Goal: Information Seeking & Learning: Learn about a topic

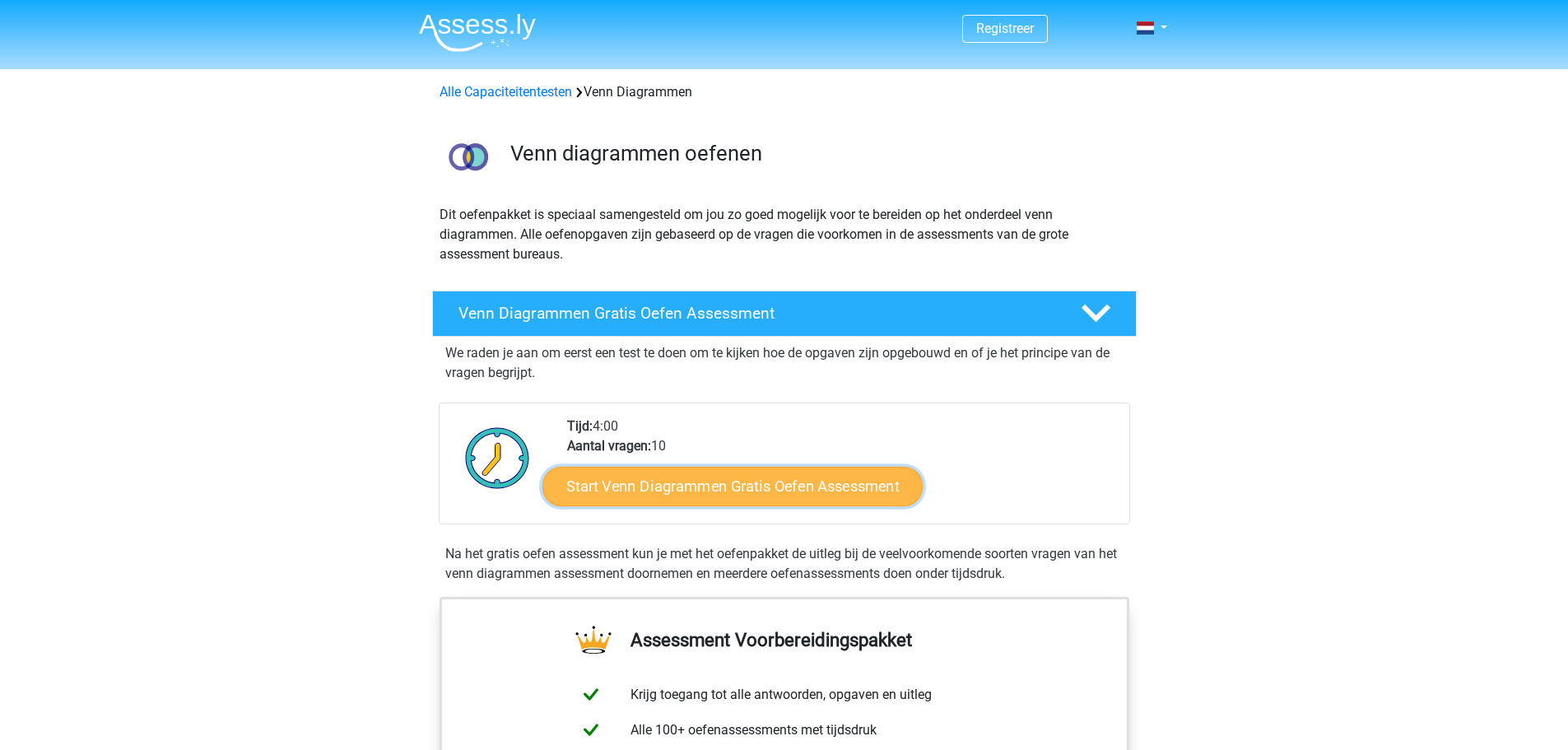
click at [749, 497] on link "Start Venn Diagrammen Gratis Oefen Assessment" at bounding box center [733, 487] width 381 height 40
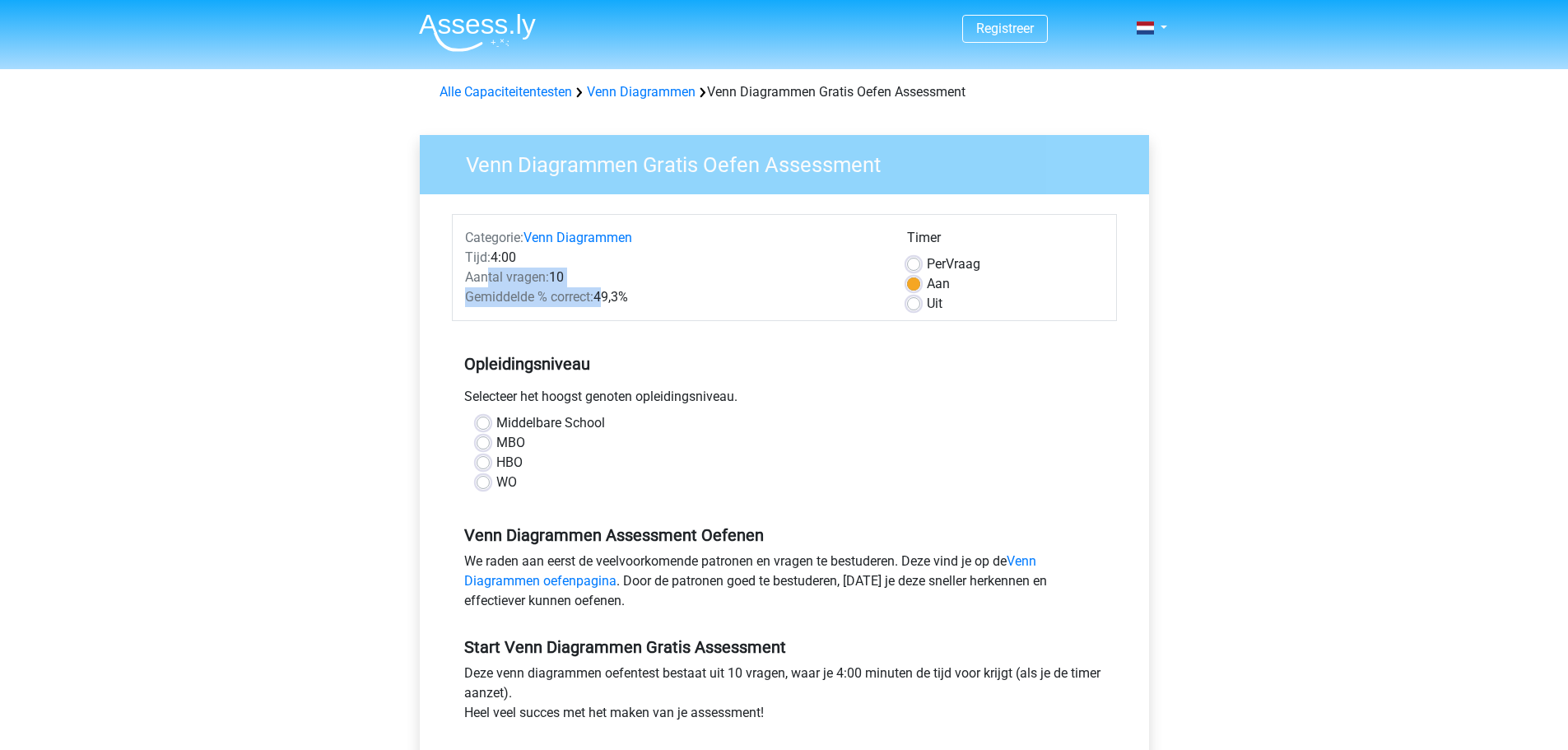
drag, startPoint x: 489, startPoint y: 280, endPoint x: 597, endPoint y: 304, distance: 110.6
click at [597, 304] on div "Categorie: Venn Diagrammen Tijd: 4:00 Aantal vragen: 10 Gemiddelde % correct: 4…" at bounding box center [674, 271] width 442 height 85
click at [606, 298] on div "Gemiddelde % correct: 49,3%" at bounding box center [674, 297] width 442 height 20
click at [507, 487] on label "WO" at bounding box center [507, 482] width 21 height 20
click at [489, 487] on input "WO" at bounding box center [483, 481] width 14 height 16
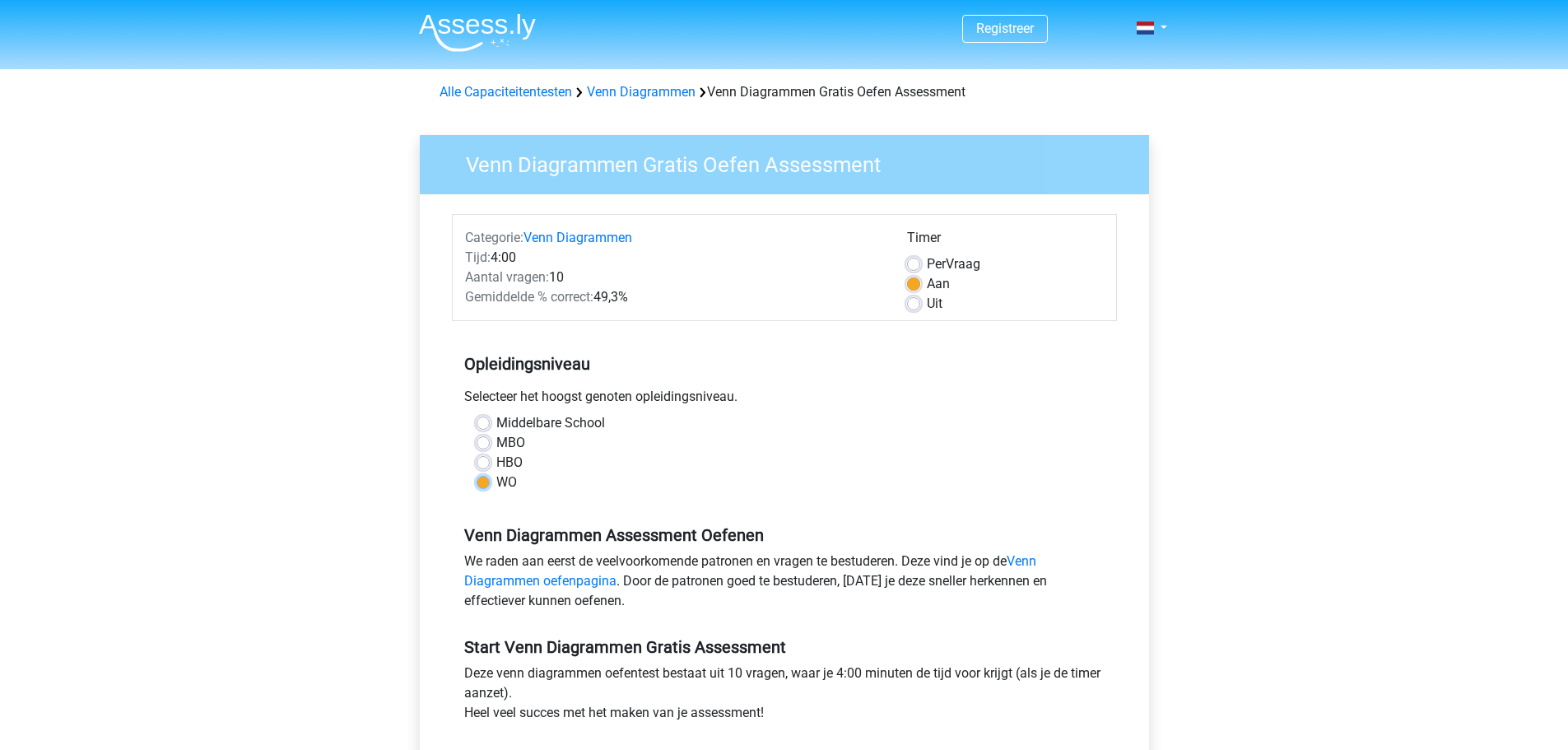
radio input "true"
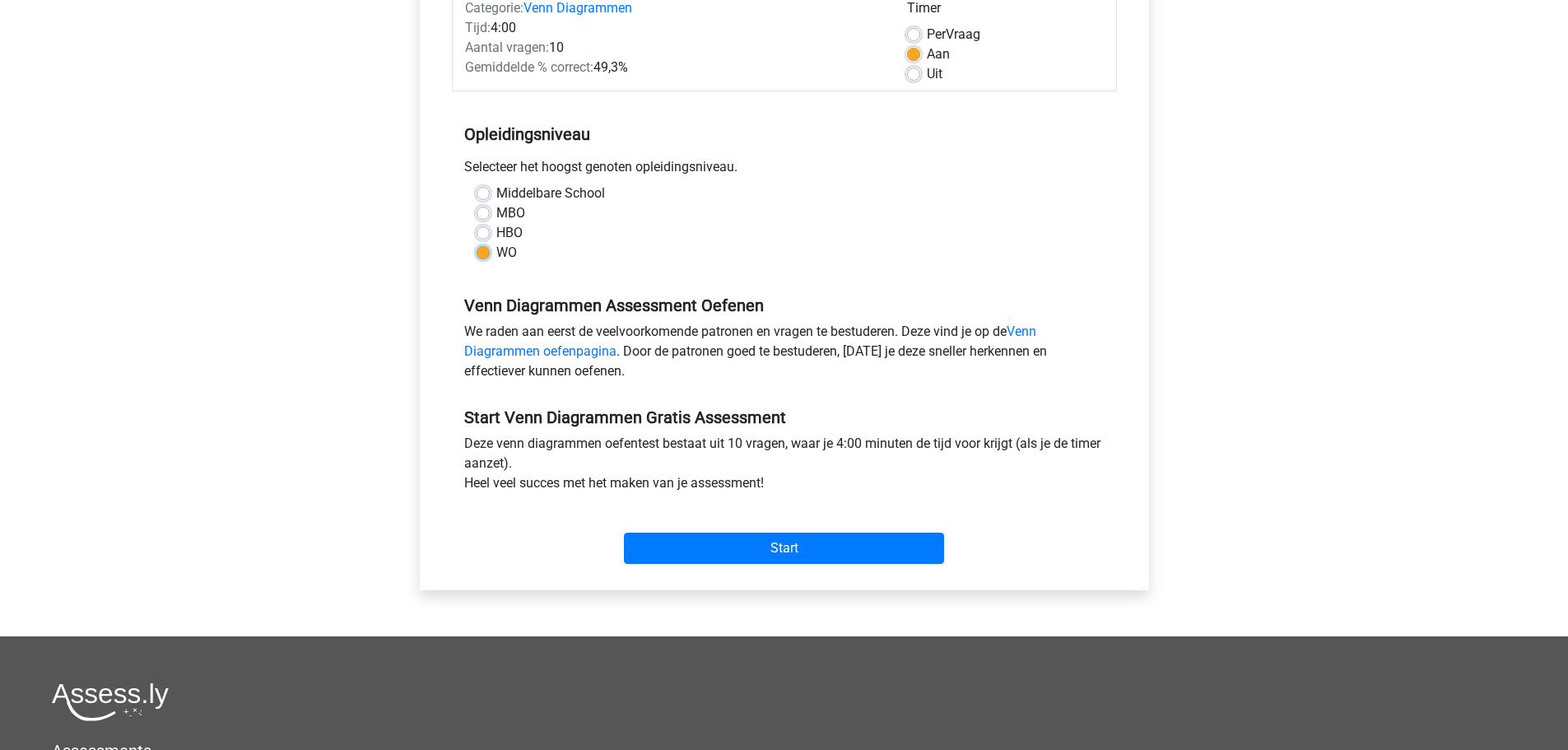
scroll to position [248, 0]
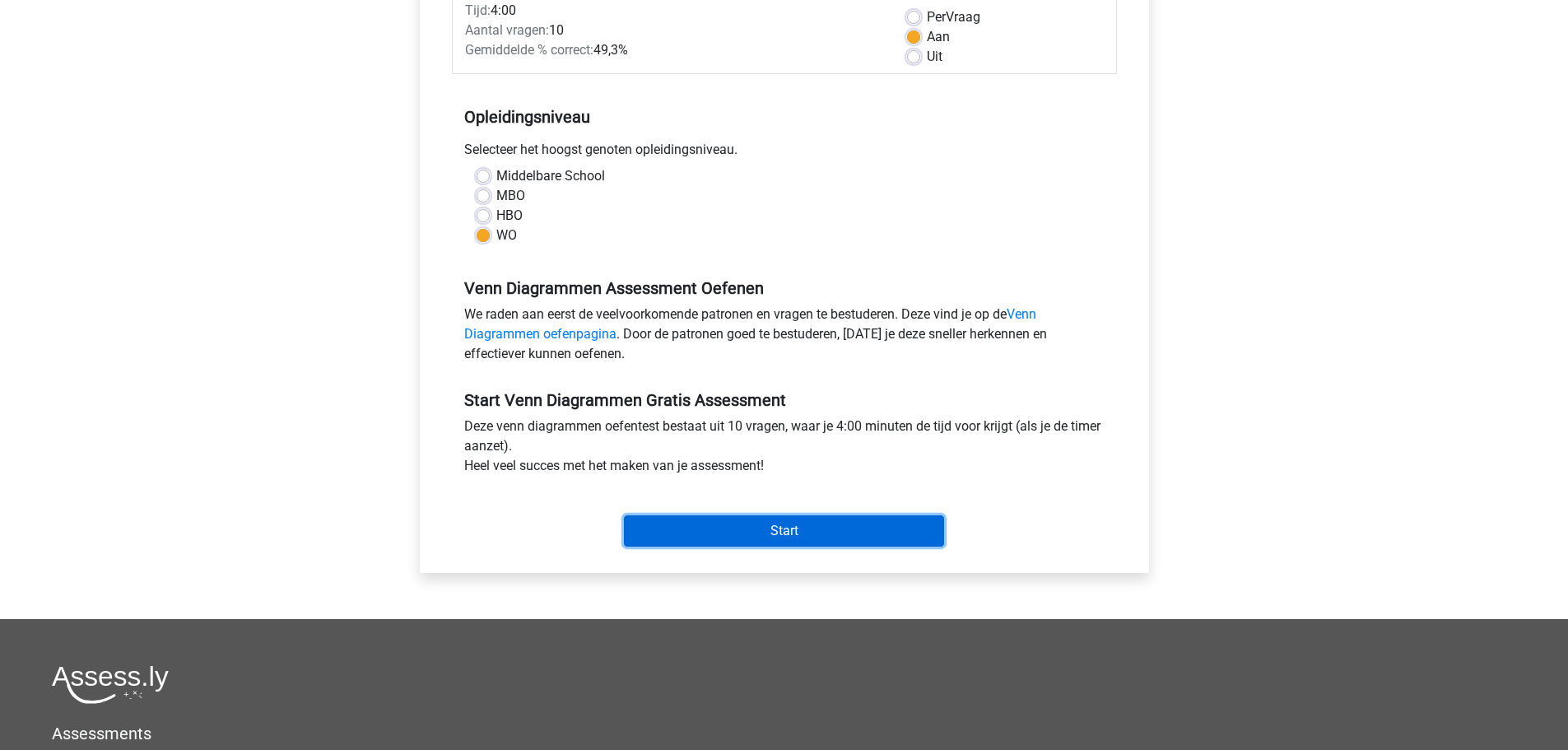
click at [769, 534] on input "Start" at bounding box center [784, 531] width 320 height 32
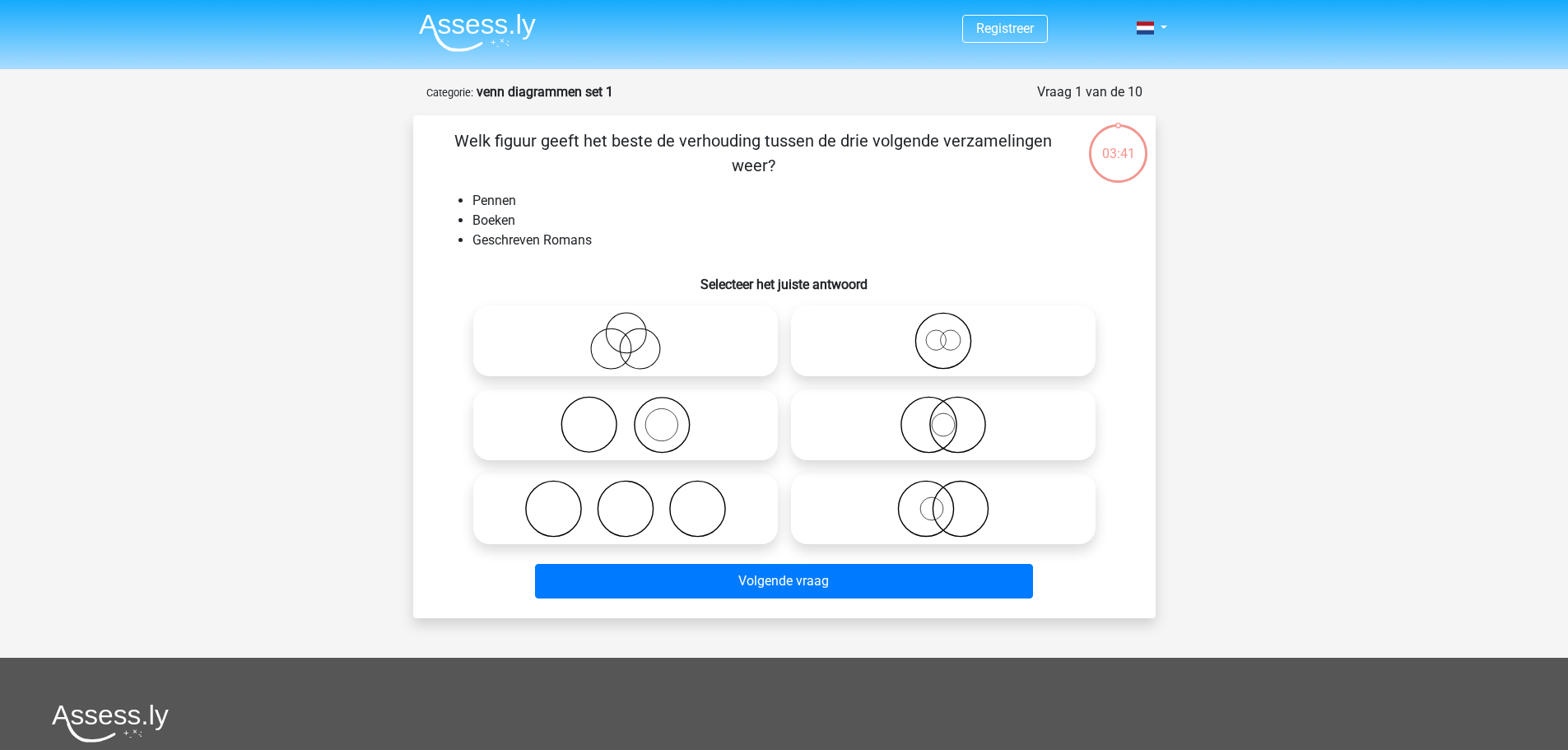
click at [718, 434] on icon at bounding box center [626, 425] width 292 height 58
click at [636, 417] on input "radio" at bounding box center [631, 412] width 11 height 11
radio input "true"
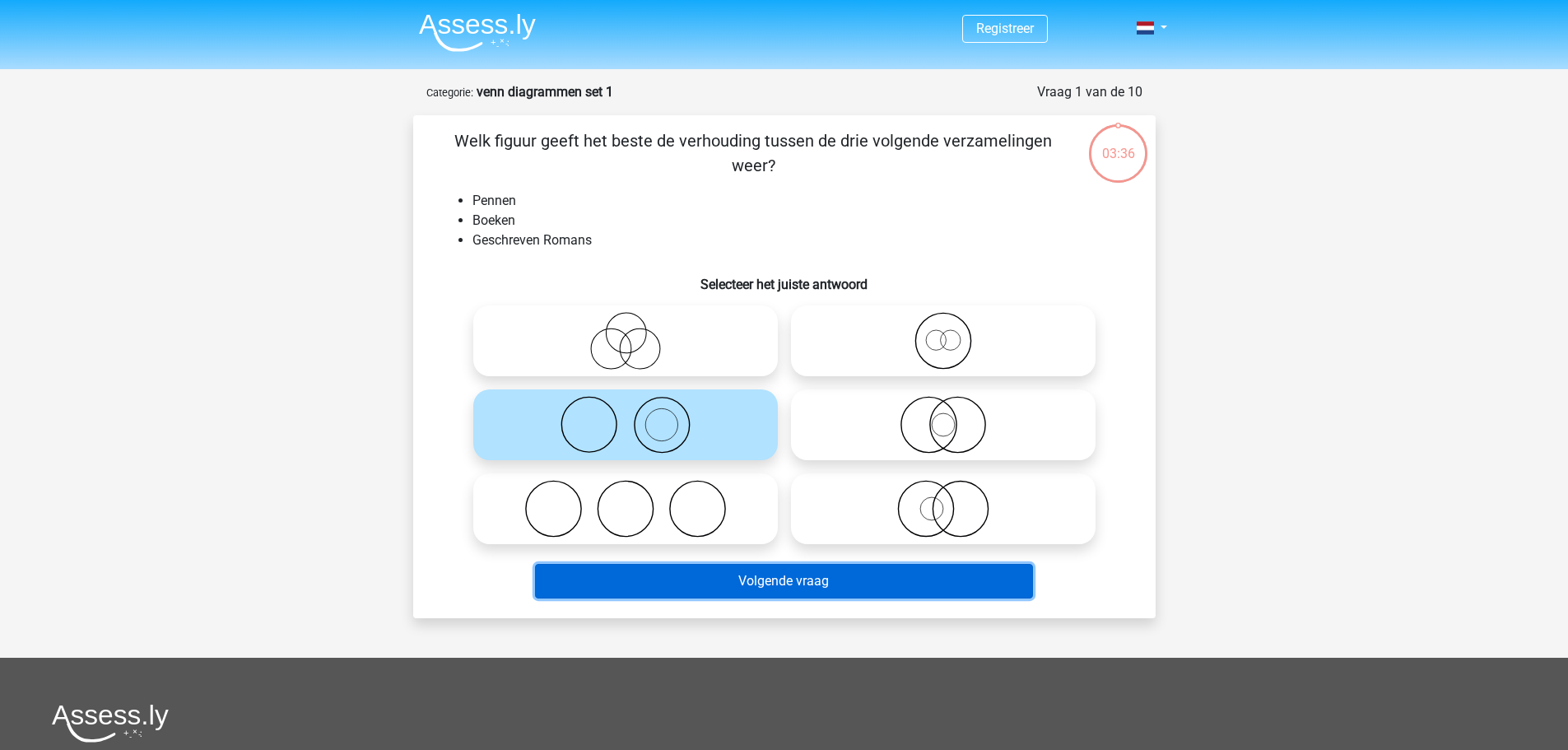
click at [715, 588] on button "Volgende vraag" at bounding box center [784, 581] width 498 height 34
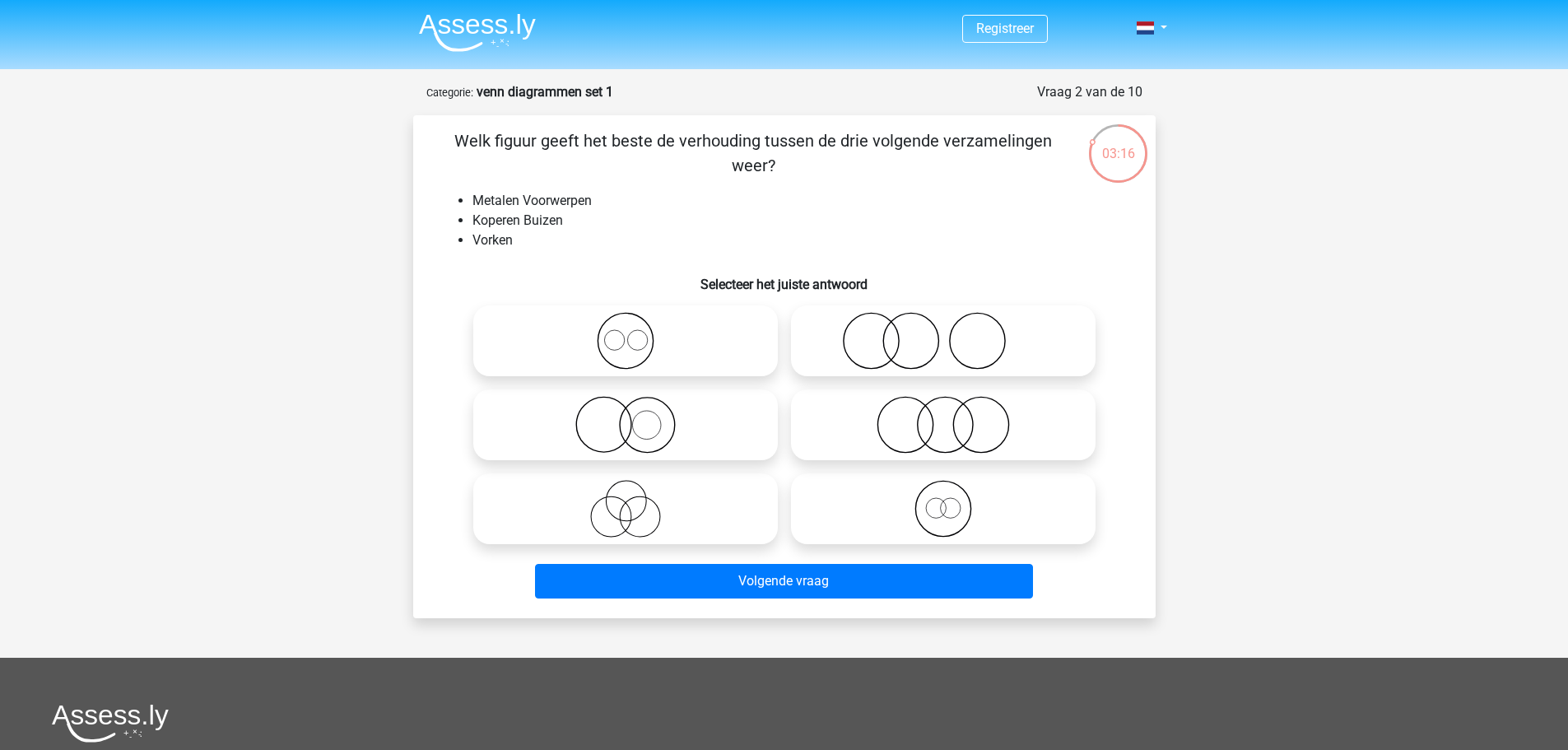
click at [969, 427] on icon at bounding box center [944, 425] width 292 height 58
click at [954, 417] on input "radio" at bounding box center [949, 412] width 11 height 11
radio input "true"
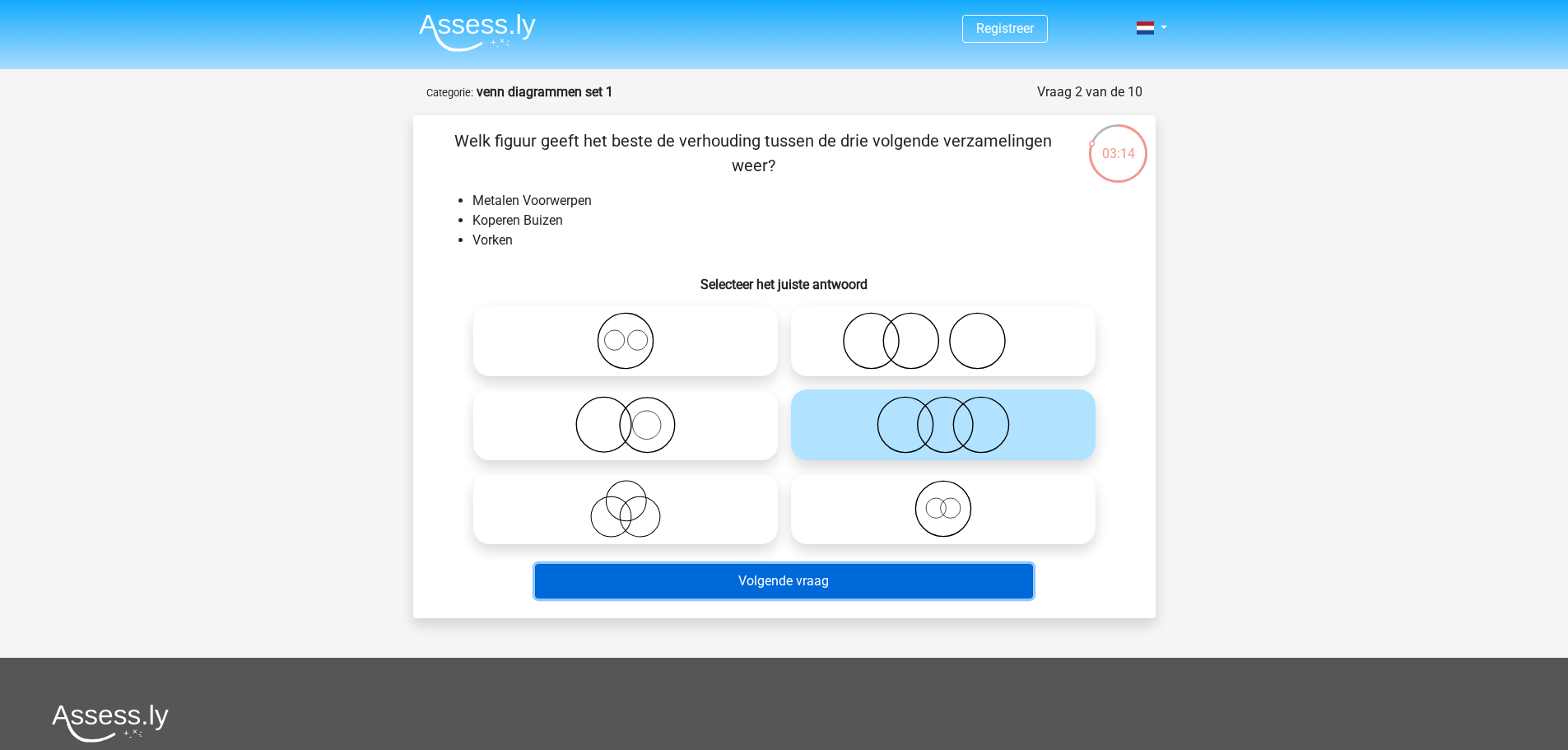
click at [949, 582] on button "Volgende vraag" at bounding box center [784, 581] width 498 height 34
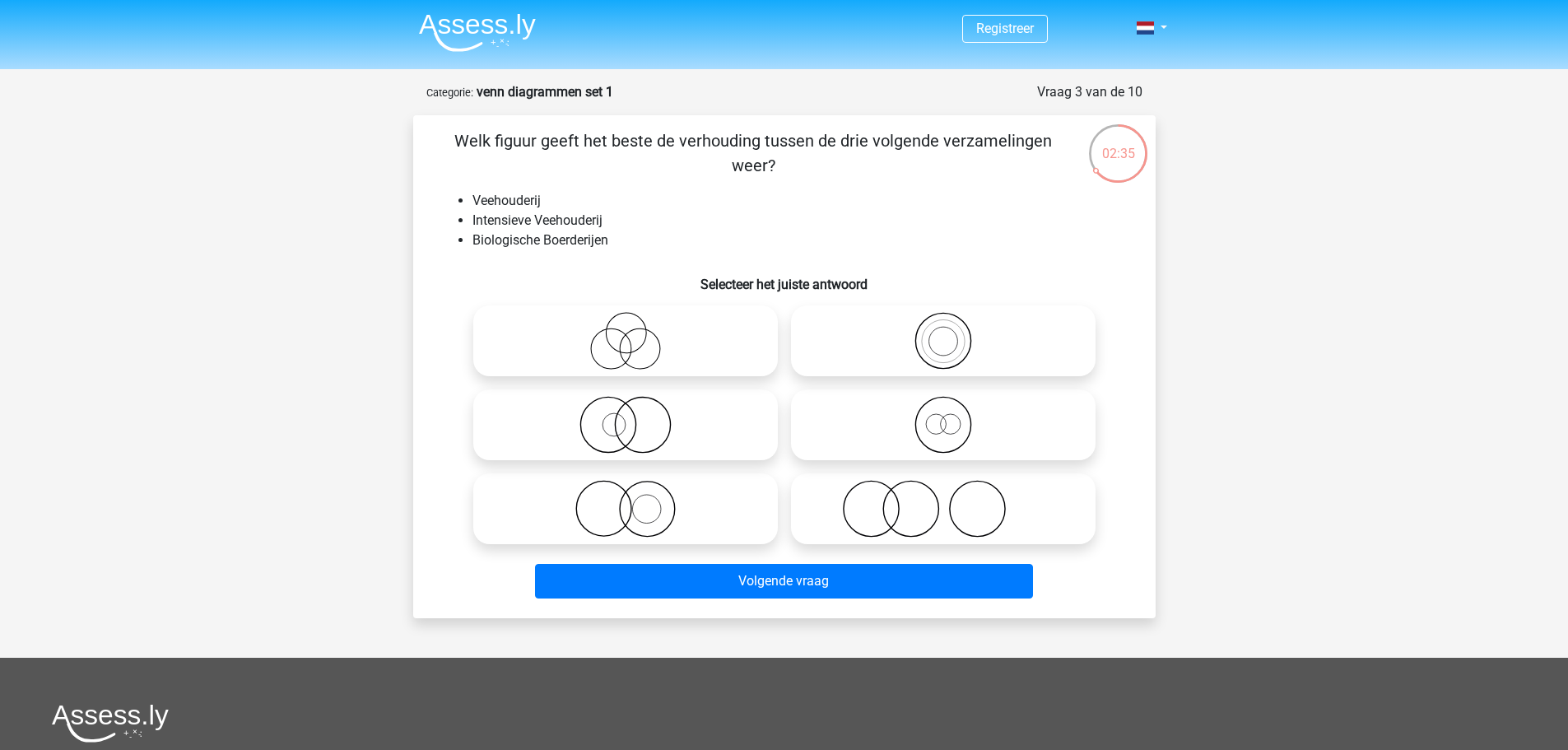
click at [634, 504] on circle at bounding box center [647, 510] width 29 height 29
click at [634, 501] on input "radio" at bounding box center [631, 495] width 11 height 11
radio input "true"
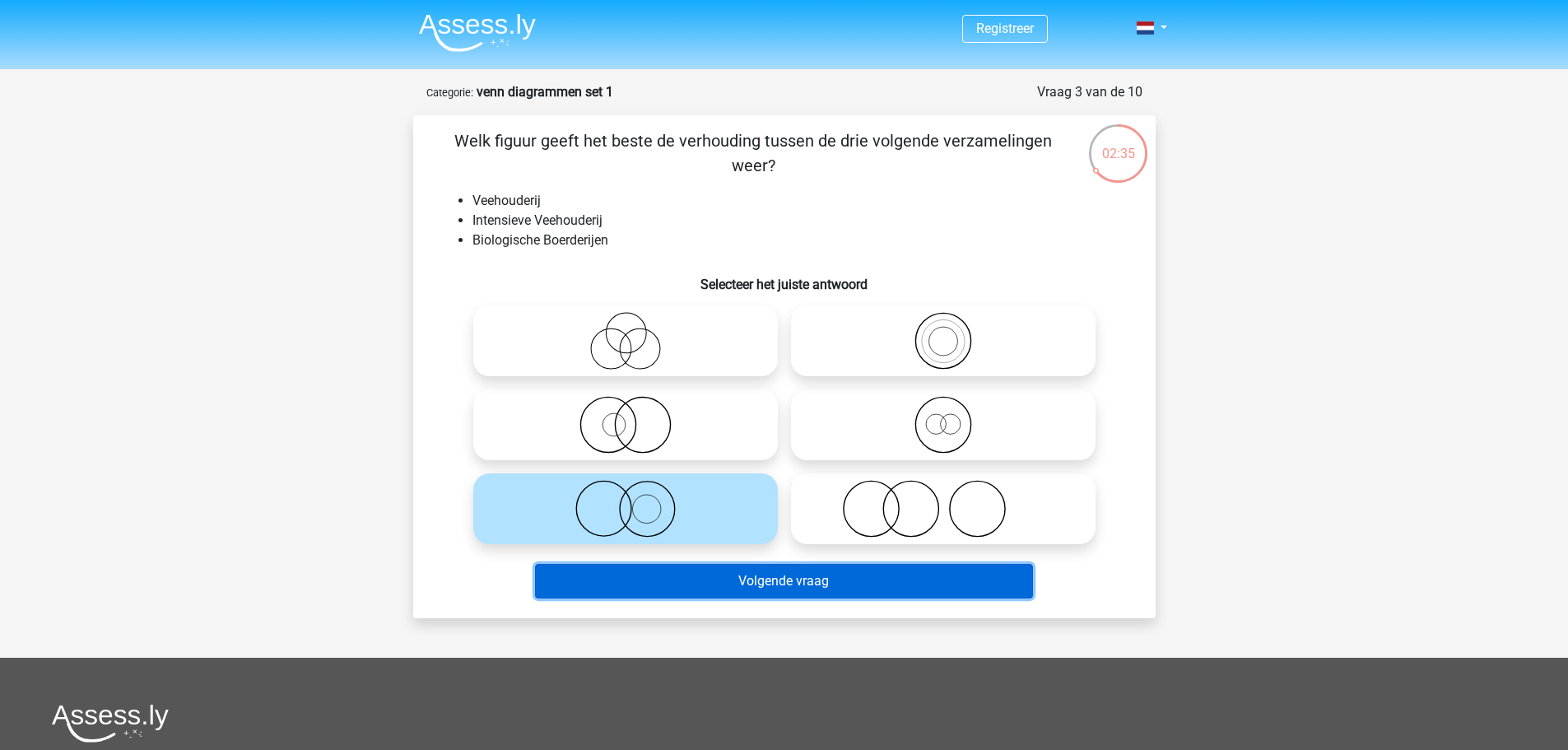
click at [615, 588] on button "Volgende vraag" at bounding box center [784, 581] width 498 height 34
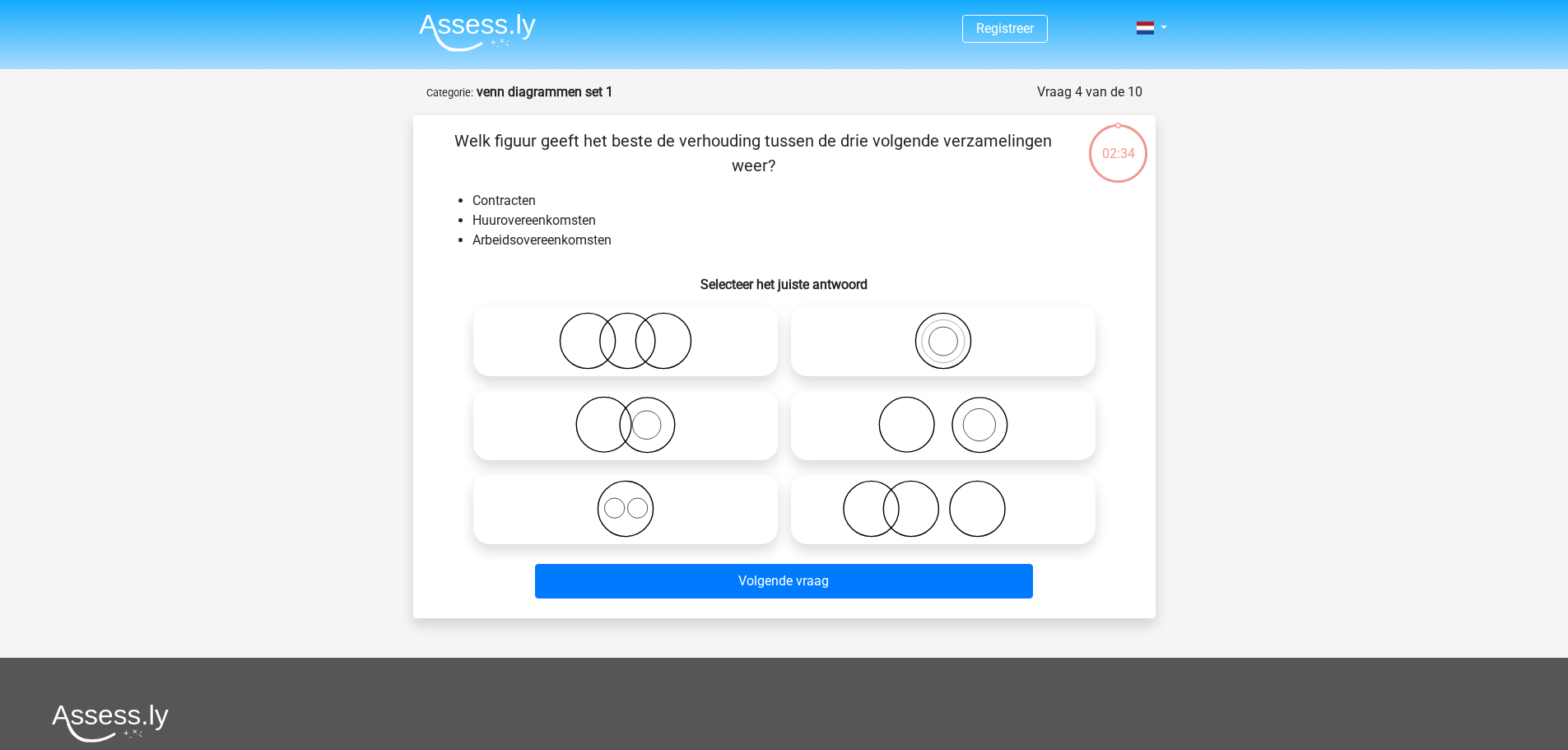
scroll to position [83, 0]
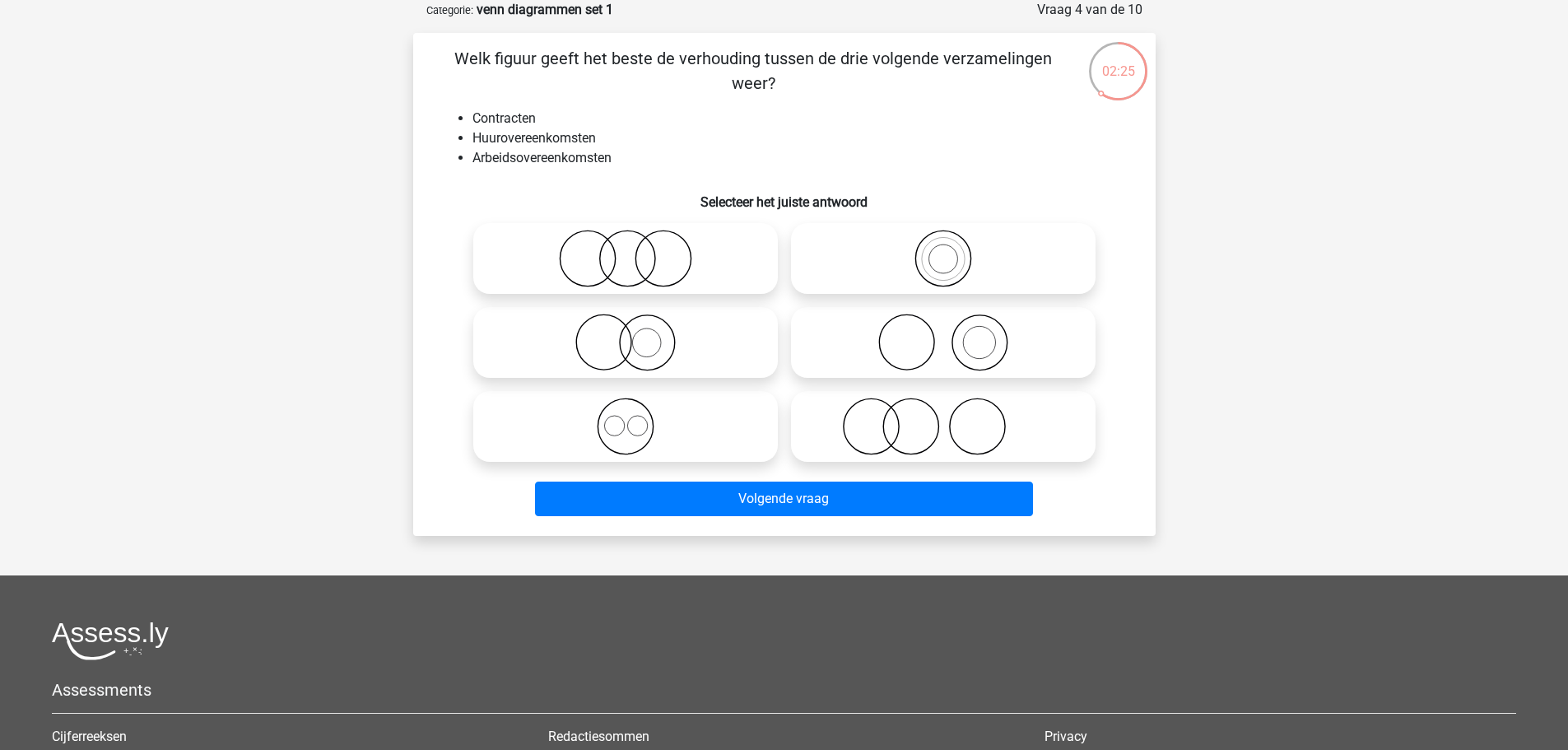
click at [630, 419] on circle at bounding box center [637, 426] width 20 height 20
click at [630, 418] on input "radio" at bounding box center [631, 414] width 11 height 11
radio input "true"
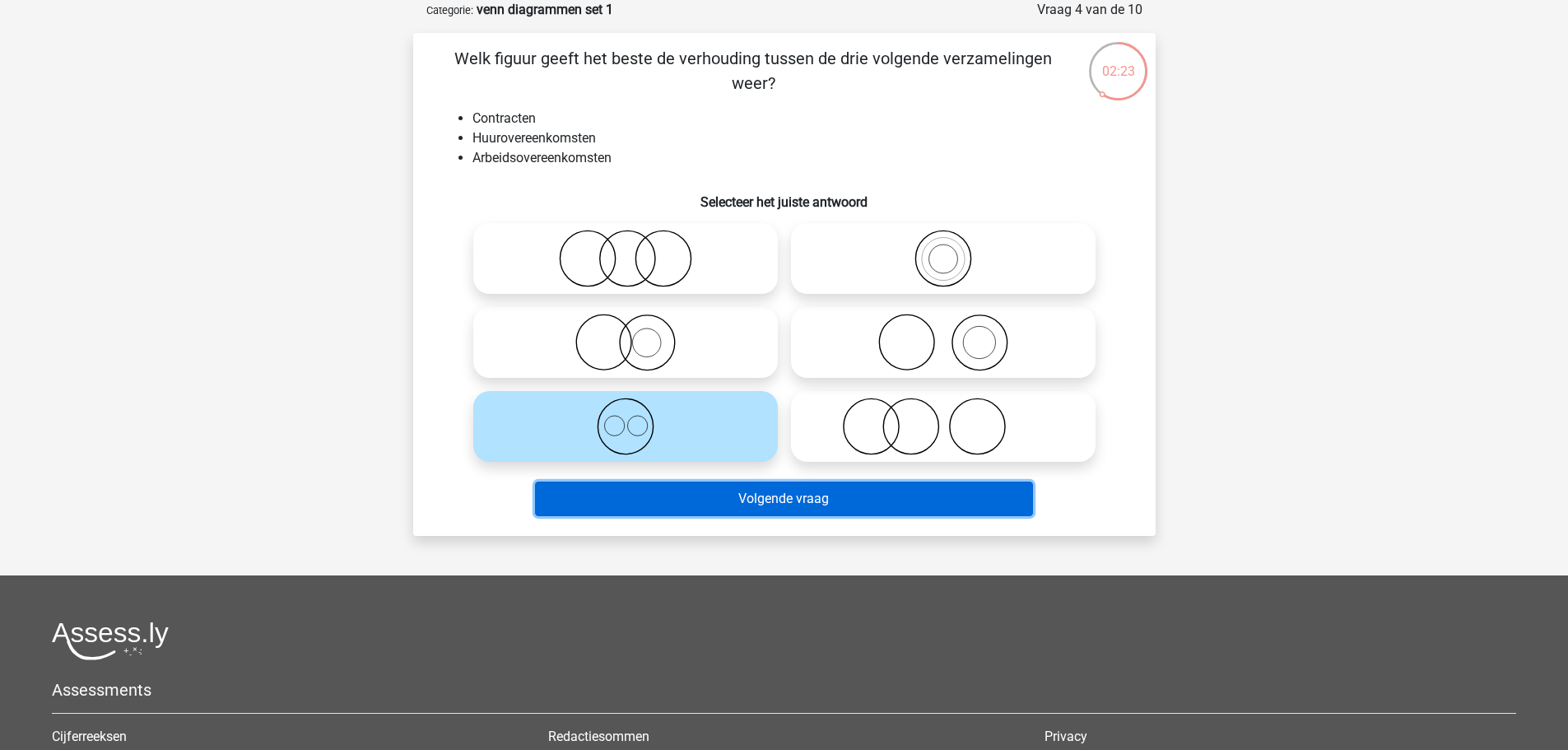
click at [675, 505] on button "Volgende vraag" at bounding box center [784, 499] width 498 height 34
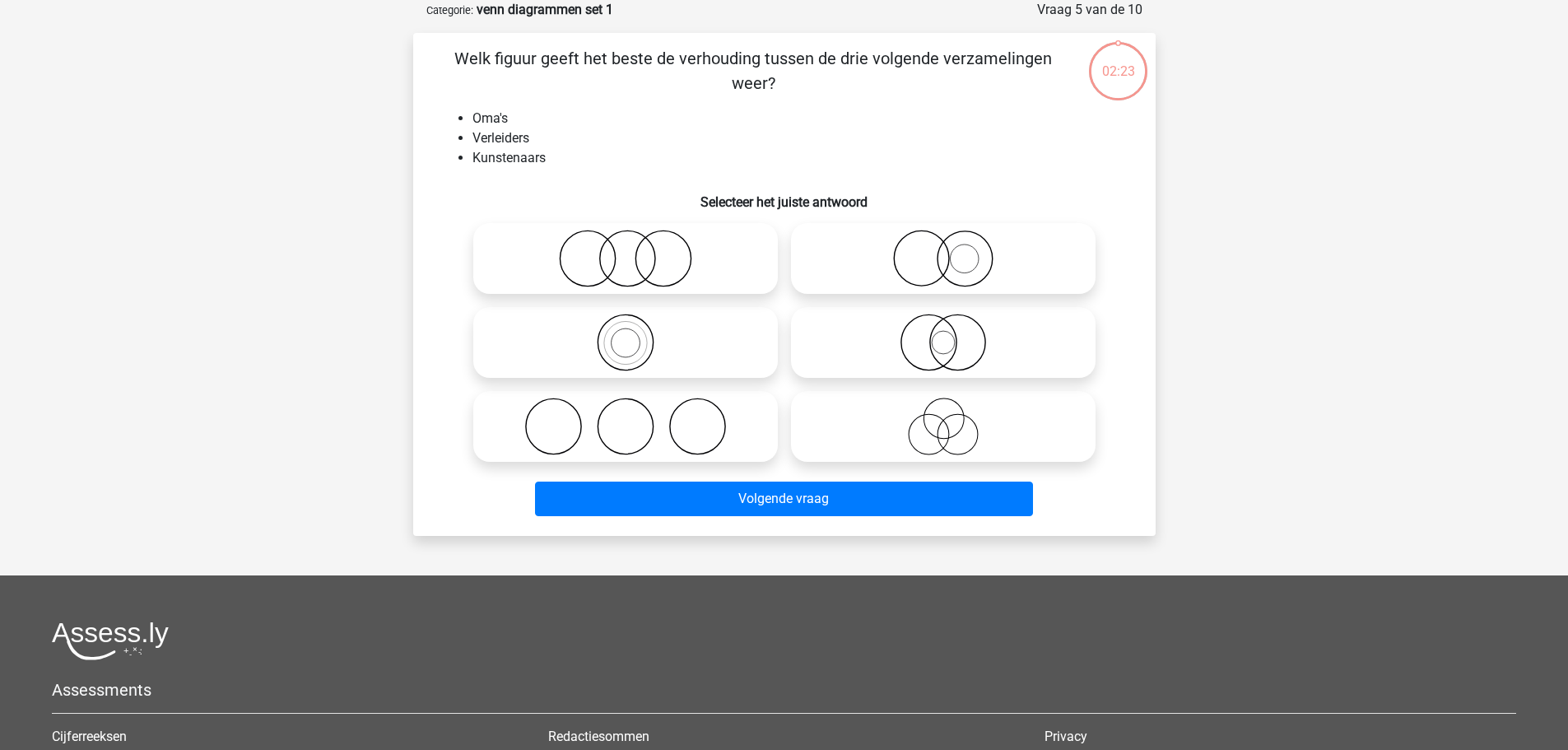
scroll to position [0, 0]
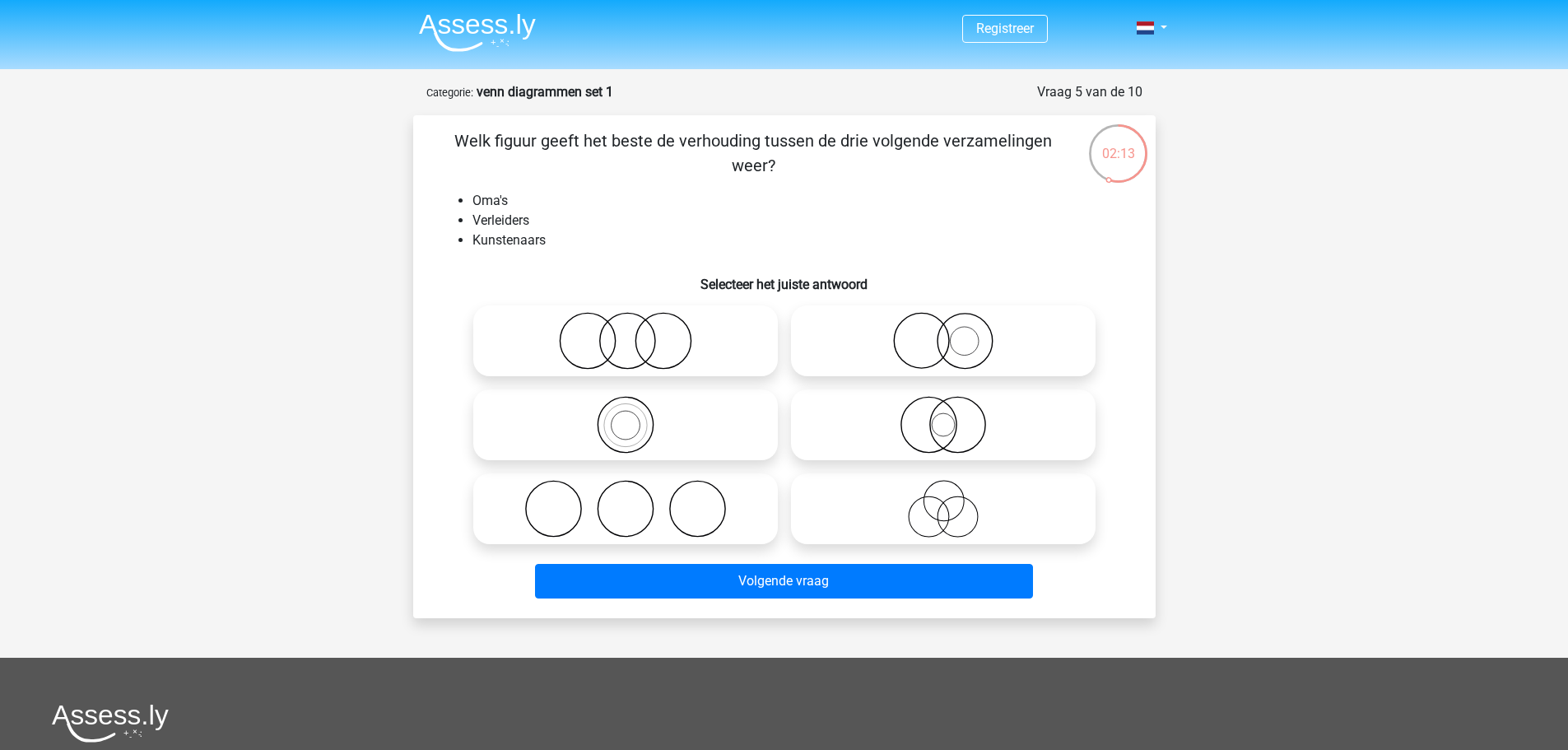
click at [962, 510] on icon at bounding box center [944, 510] width 292 height 58
click at [954, 501] on input "radio" at bounding box center [949, 495] width 11 height 11
radio input "true"
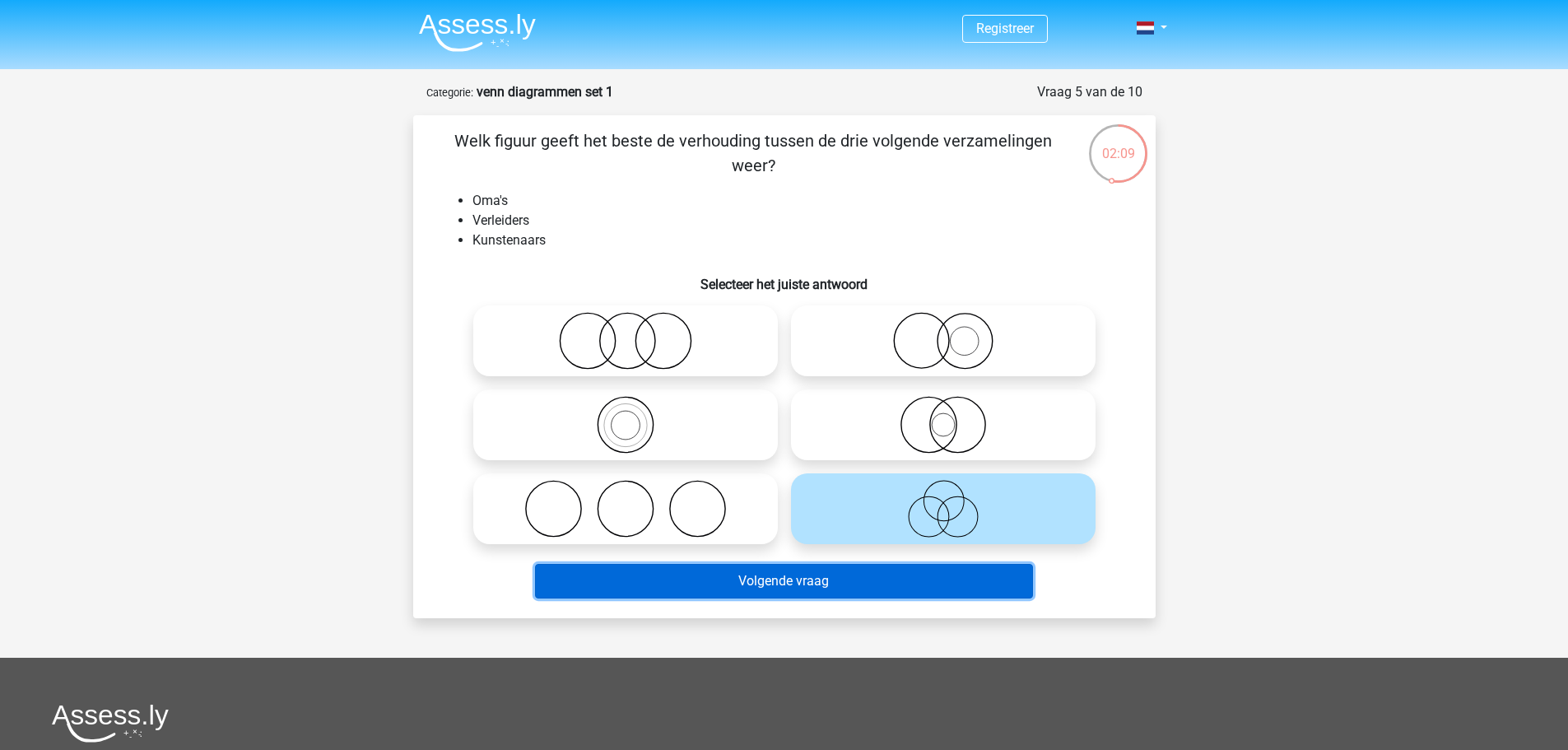
click at [938, 580] on button "Volgende vraag" at bounding box center [784, 581] width 498 height 34
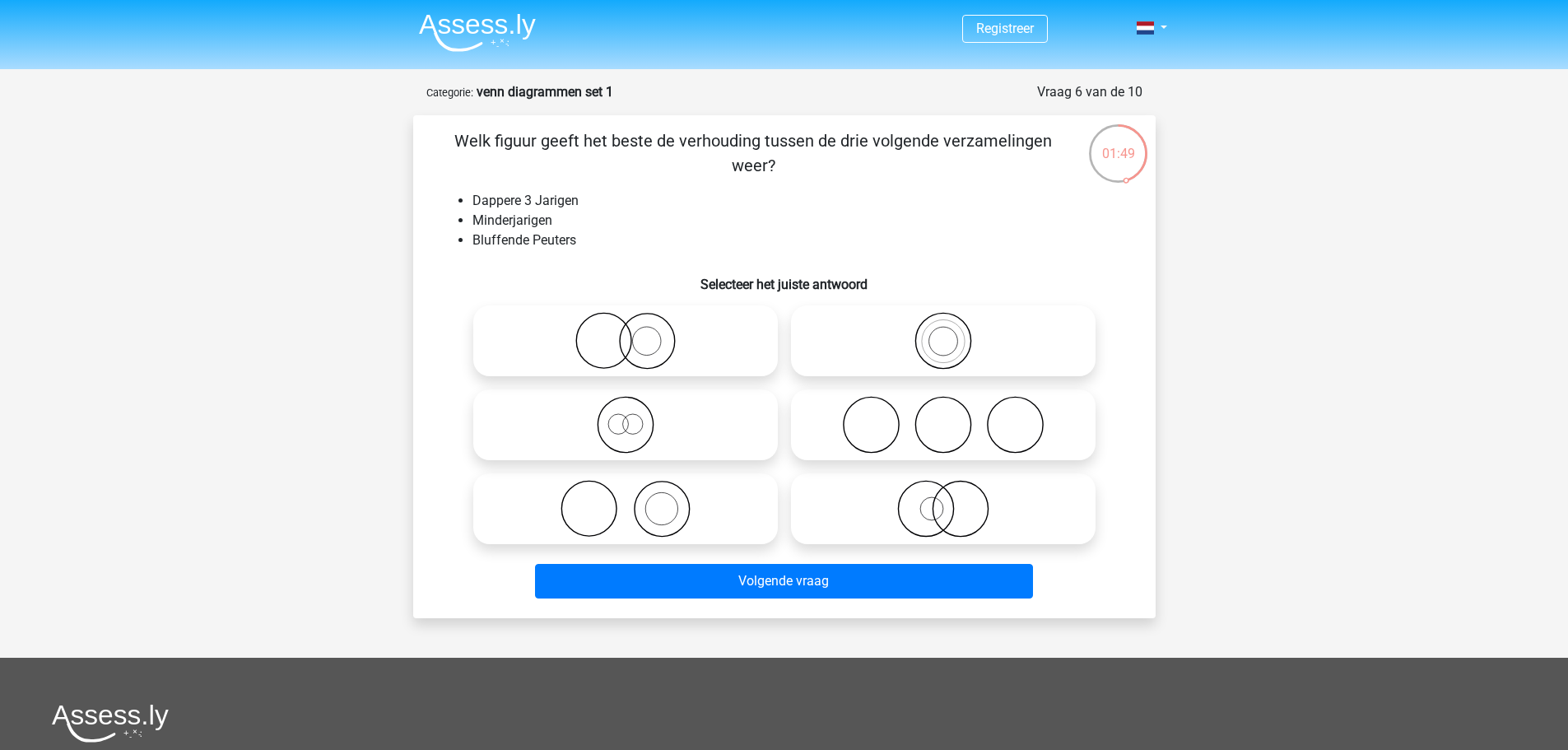
click at [671, 435] on icon at bounding box center [626, 425] width 292 height 58
click at [636, 417] on input "radio" at bounding box center [631, 412] width 11 height 11
radio input "true"
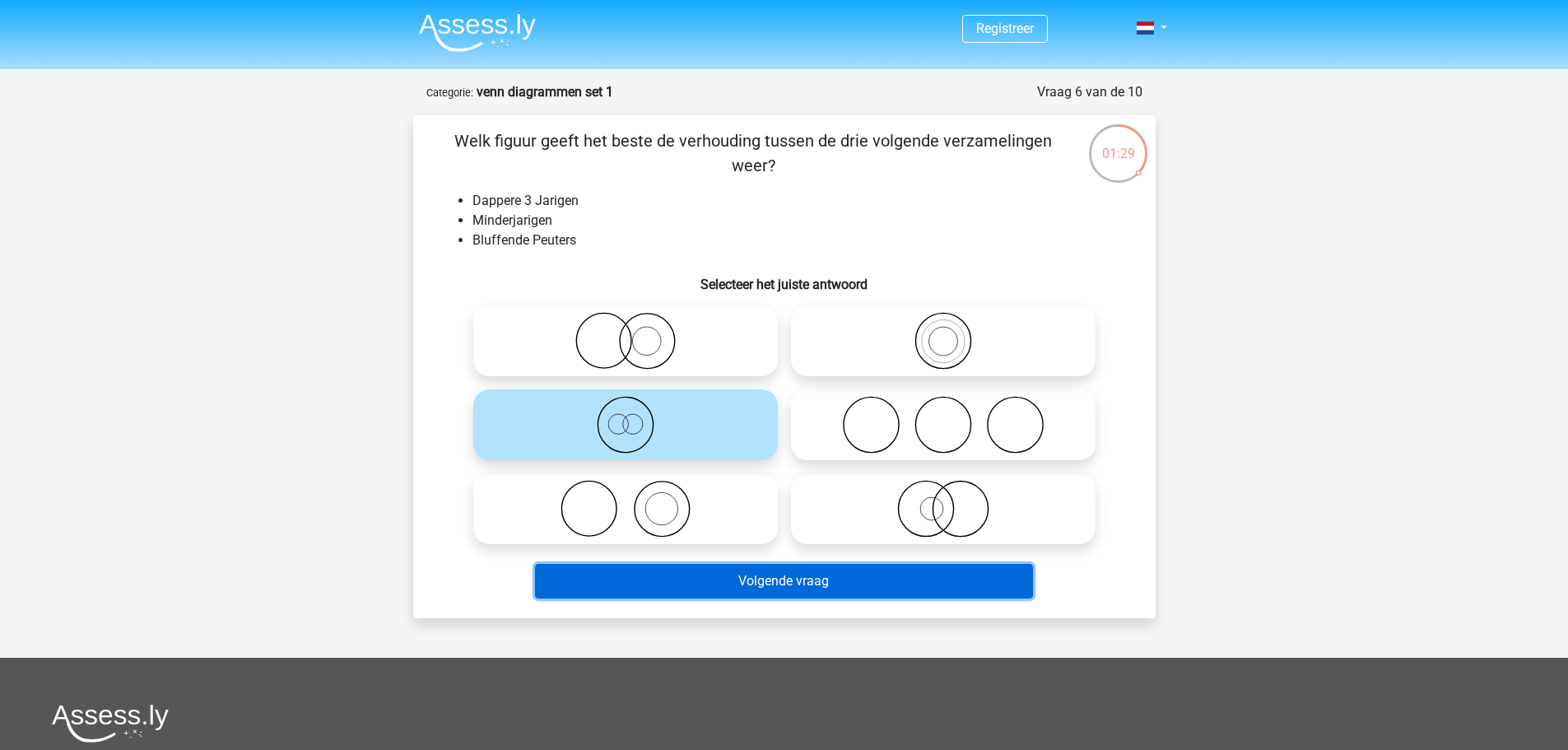
click at [617, 582] on button "Volgende vraag" at bounding box center [784, 581] width 498 height 34
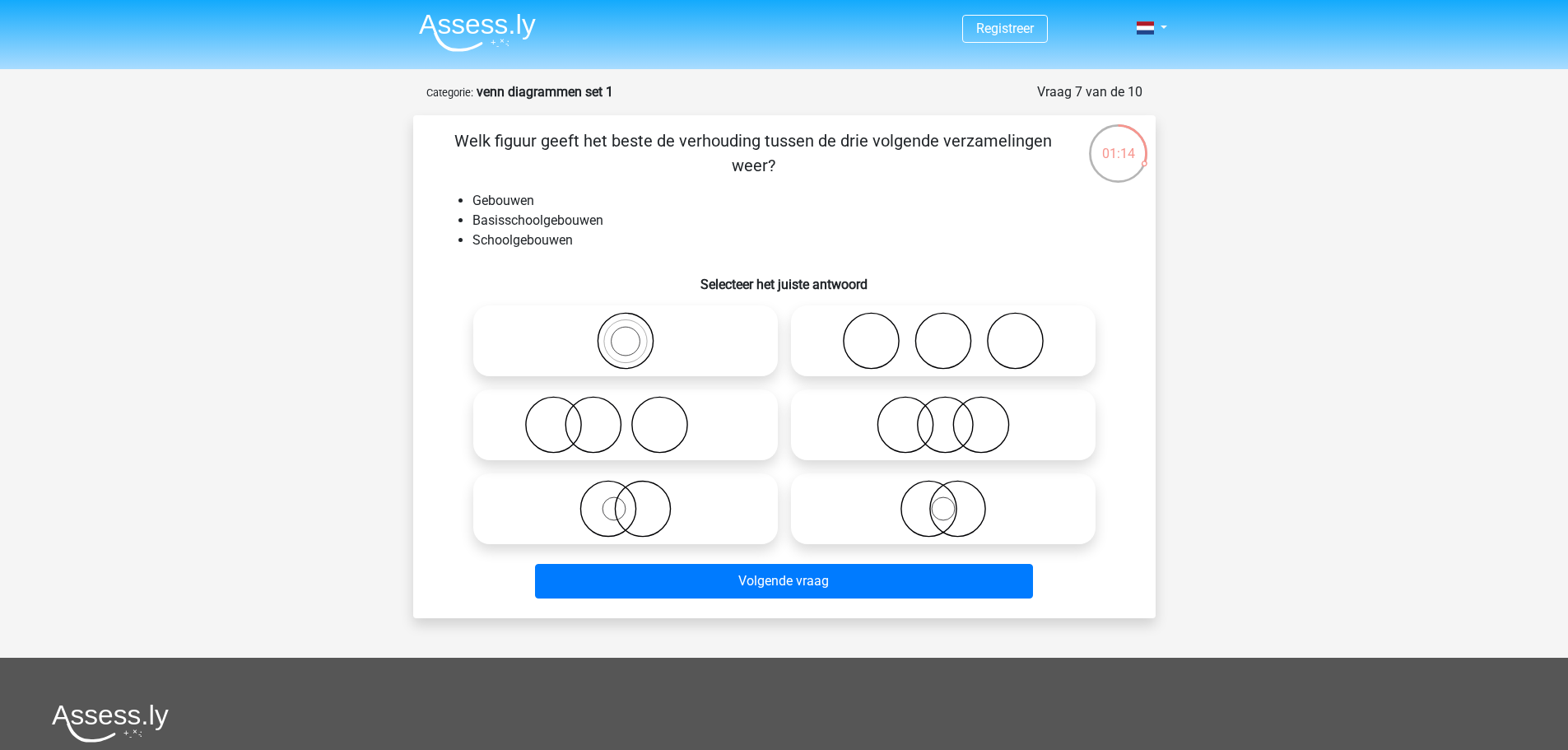
click at [581, 361] on icon at bounding box center [626, 341] width 292 height 58
click at [625, 333] on input "radio" at bounding box center [631, 327] width 11 height 11
radio input "true"
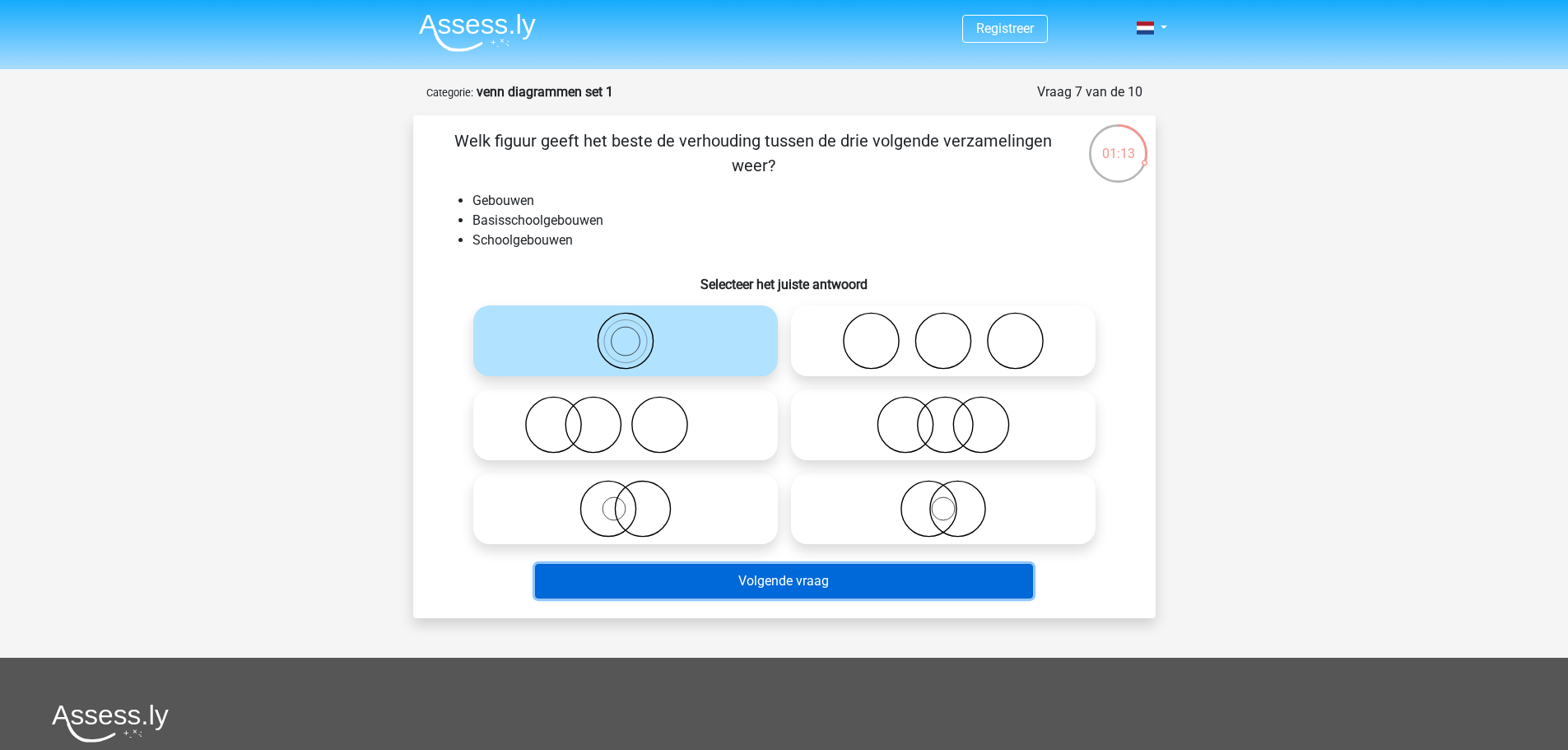
click at [664, 578] on button "Volgende vraag" at bounding box center [784, 581] width 498 height 34
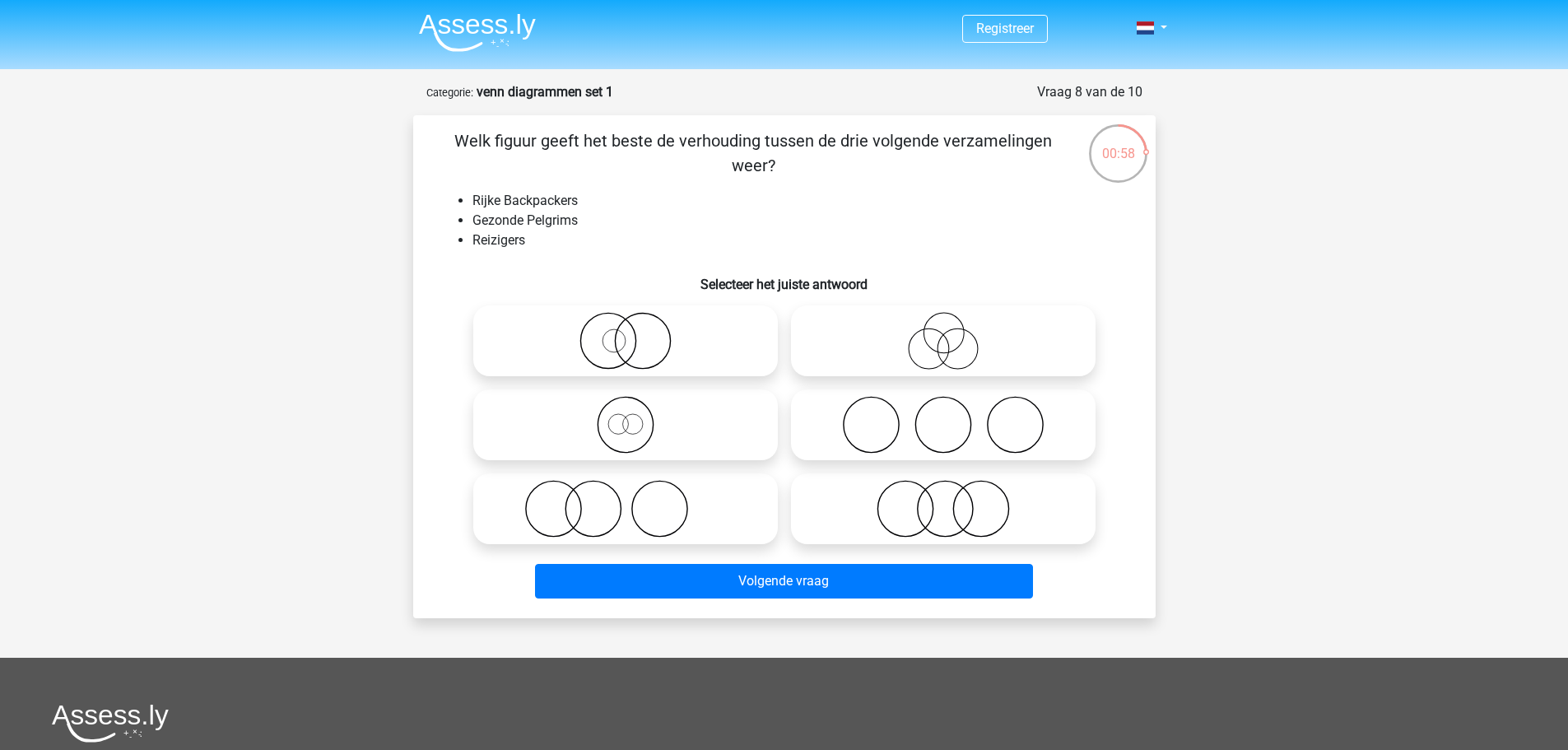
click at [562, 433] on icon at bounding box center [626, 425] width 292 height 58
click at [625, 417] on input "radio" at bounding box center [631, 412] width 11 height 11
radio input "true"
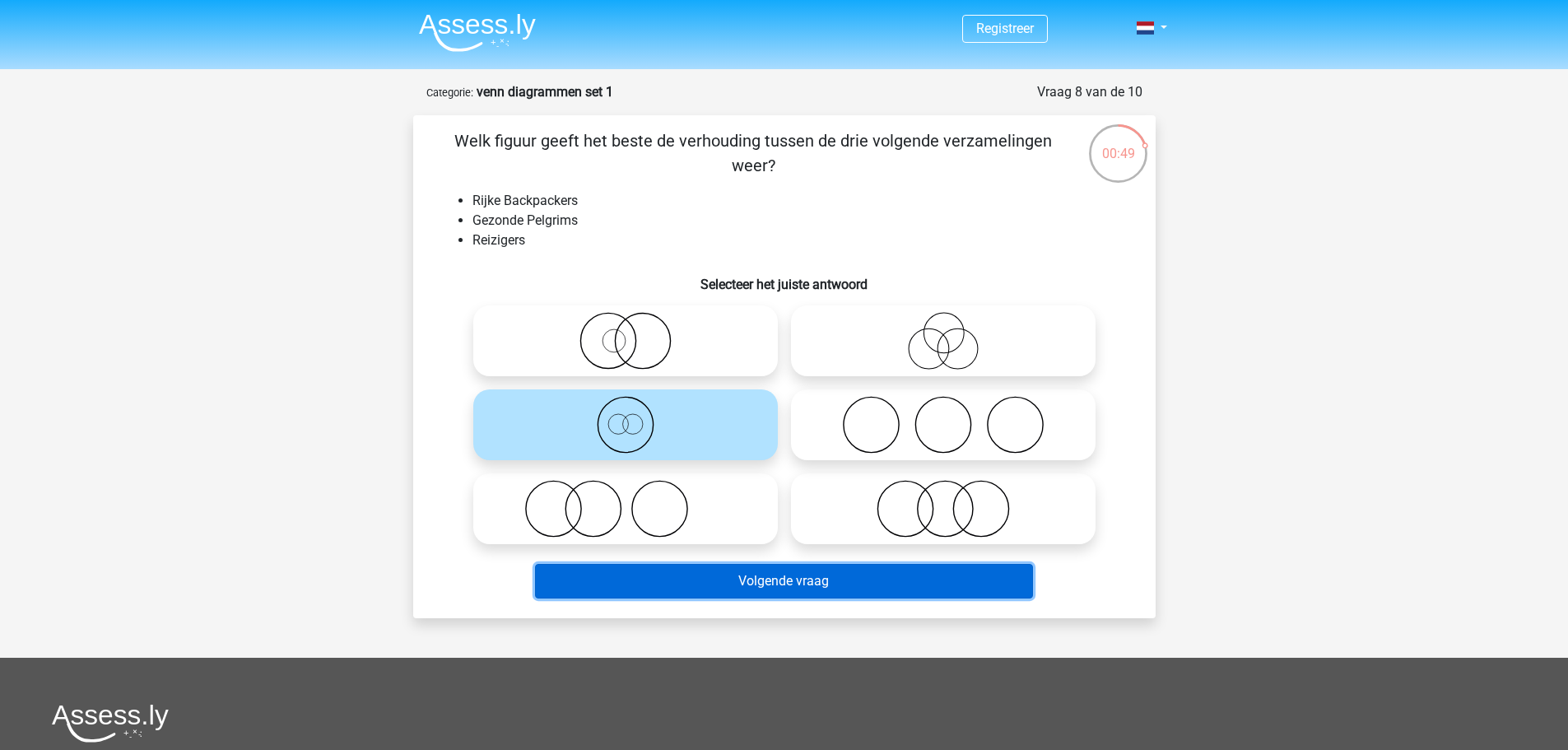
click at [576, 578] on button "Volgende vraag" at bounding box center [784, 581] width 498 height 34
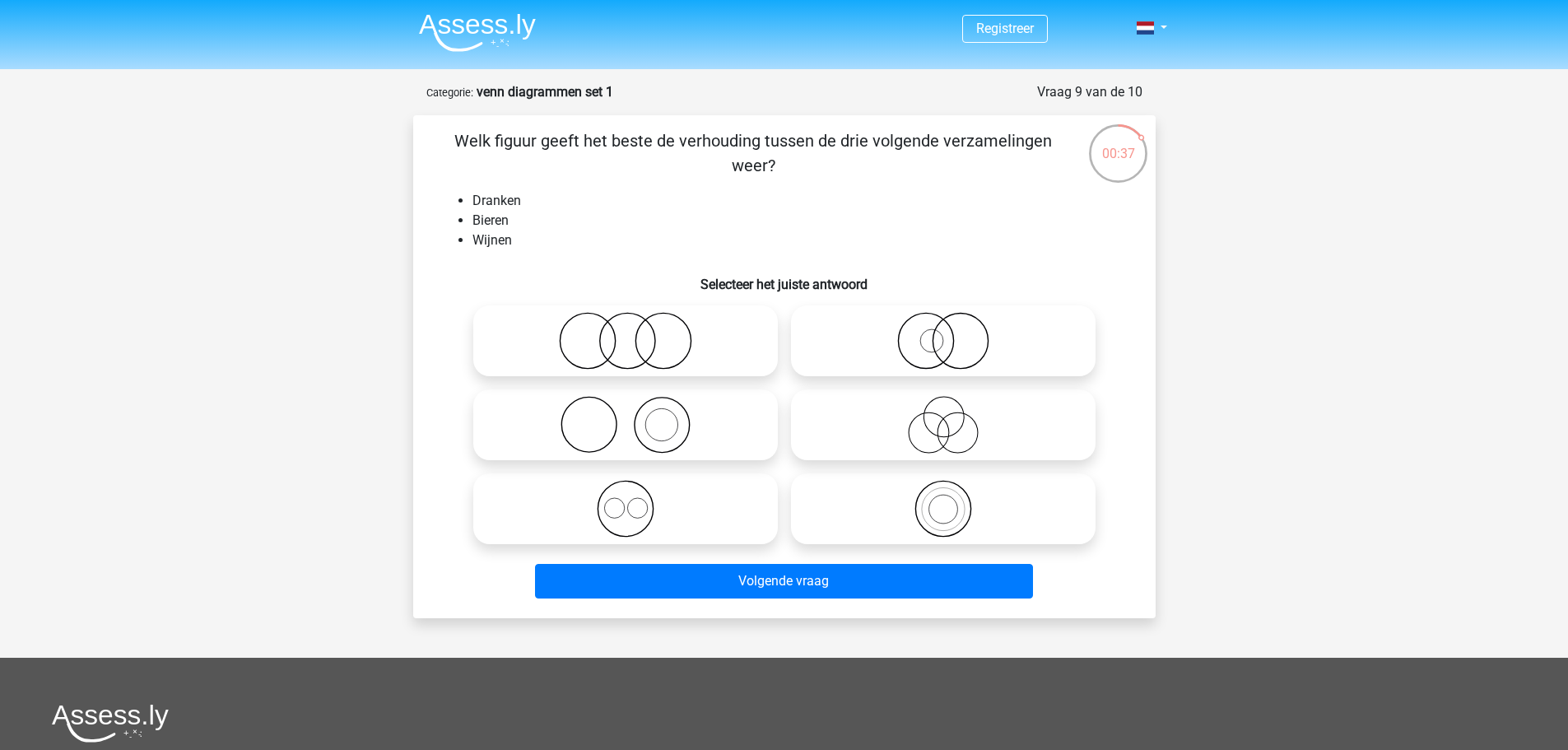
click at [611, 506] on icon at bounding box center [626, 510] width 292 height 58
click at [625, 501] on input "radio" at bounding box center [631, 495] width 11 height 11
radio input "true"
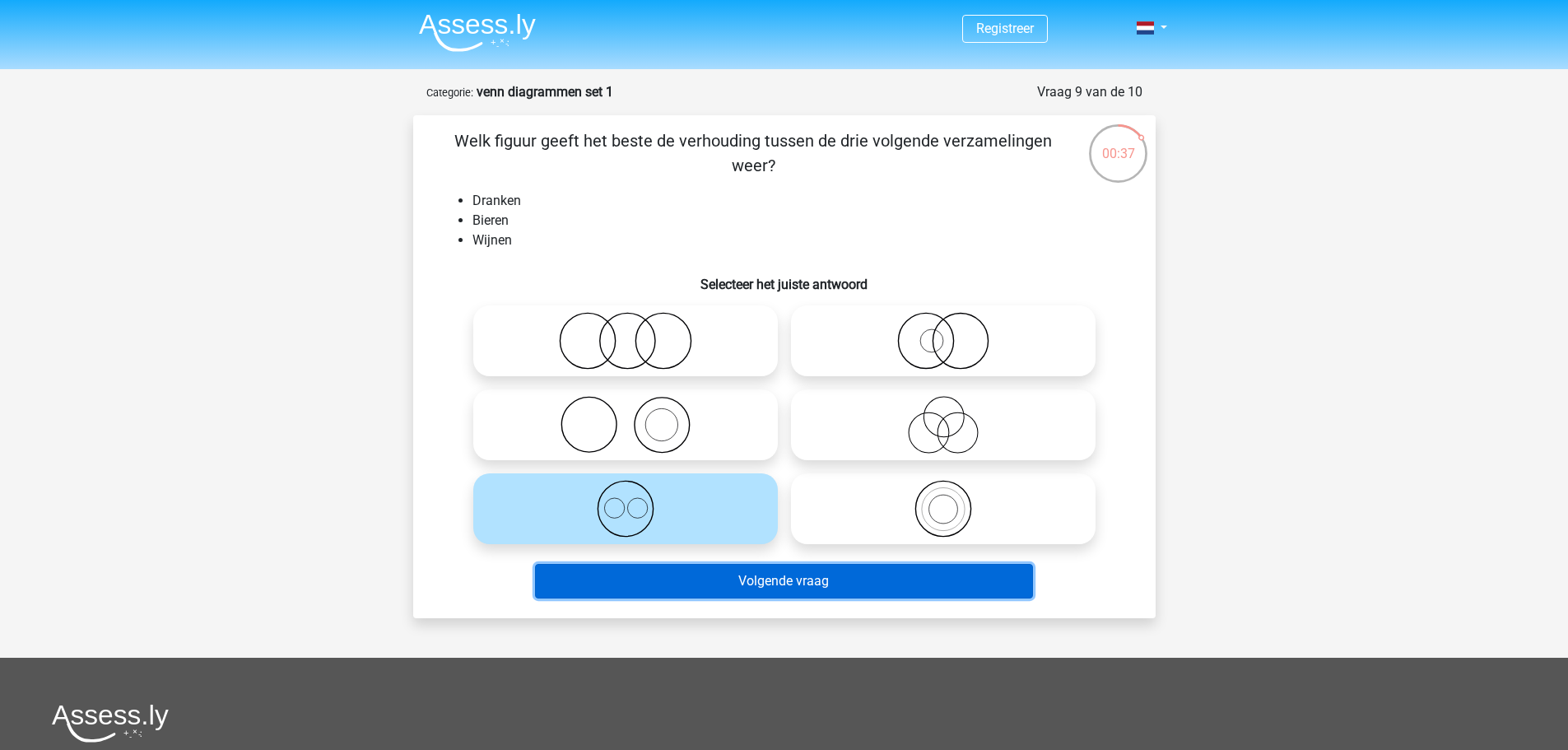
click at [624, 589] on button "Volgende vraag" at bounding box center [784, 581] width 498 height 34
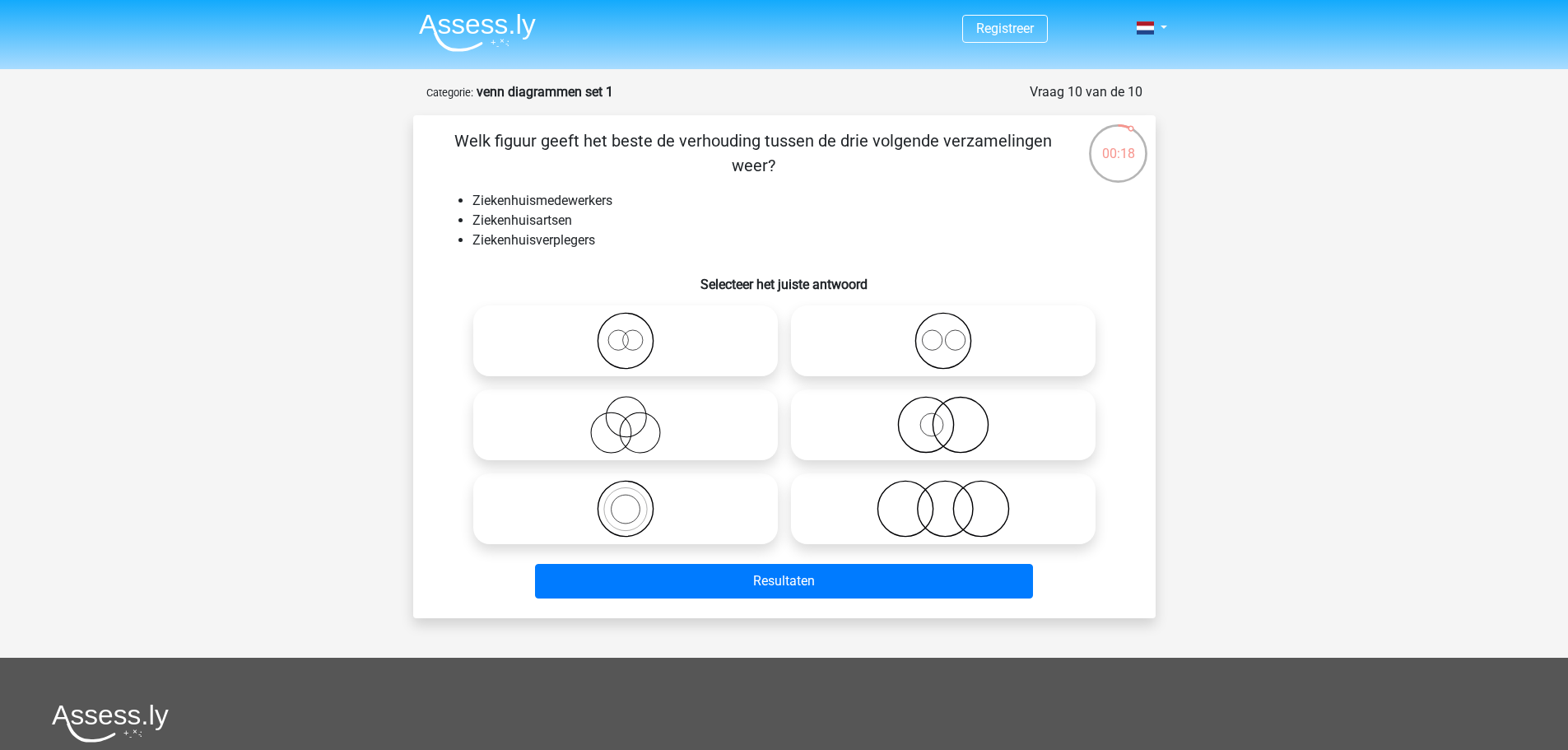
click at [924, 346] on icon at bounding box center [944, 341] width 292 height 58
click at [944, 333] on input "radio" at bounding box center [949, 327] width 11 height 11
radio input "true"
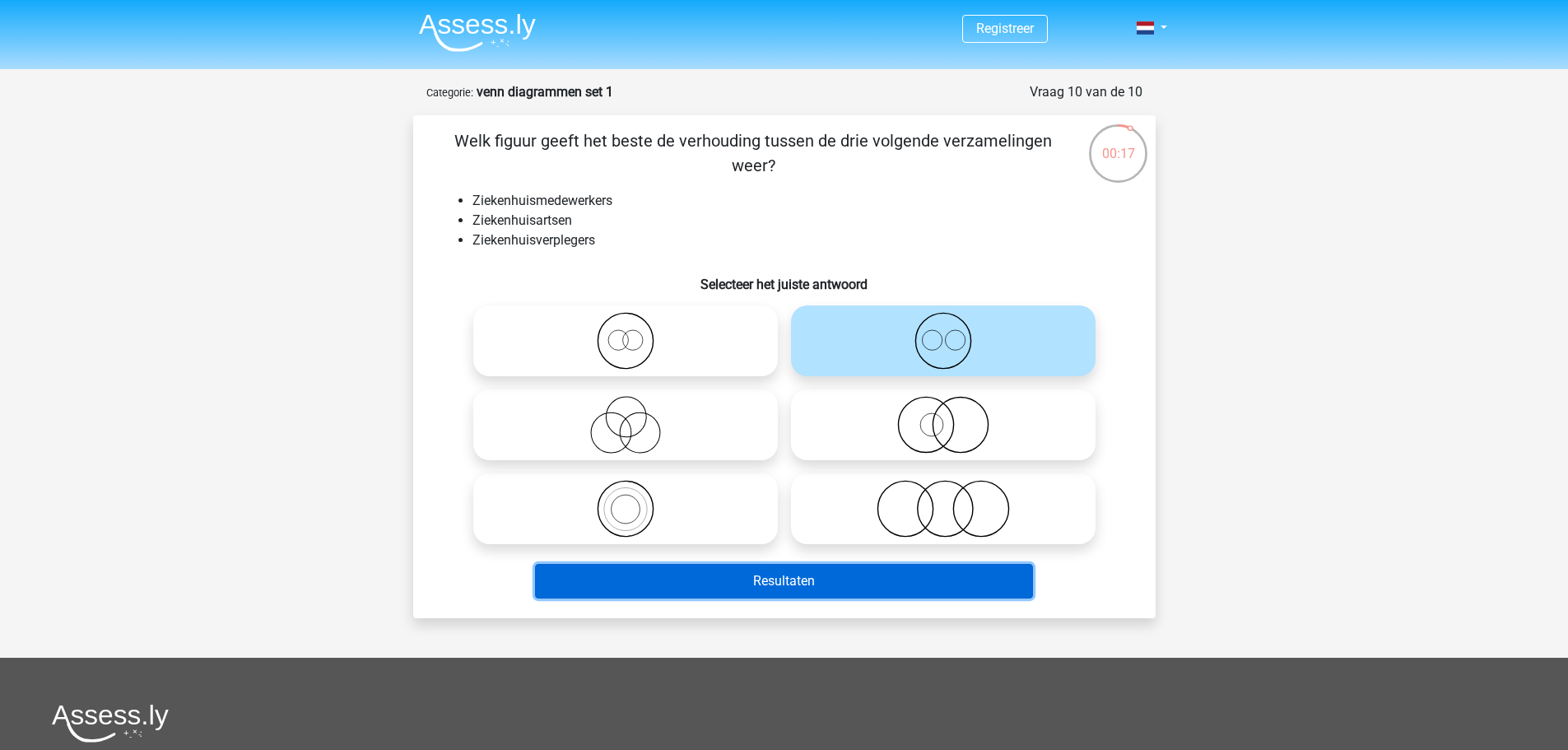
click at [855, 571] on button "Resultaten" at bounding box center [784, 581] width 498 height 34
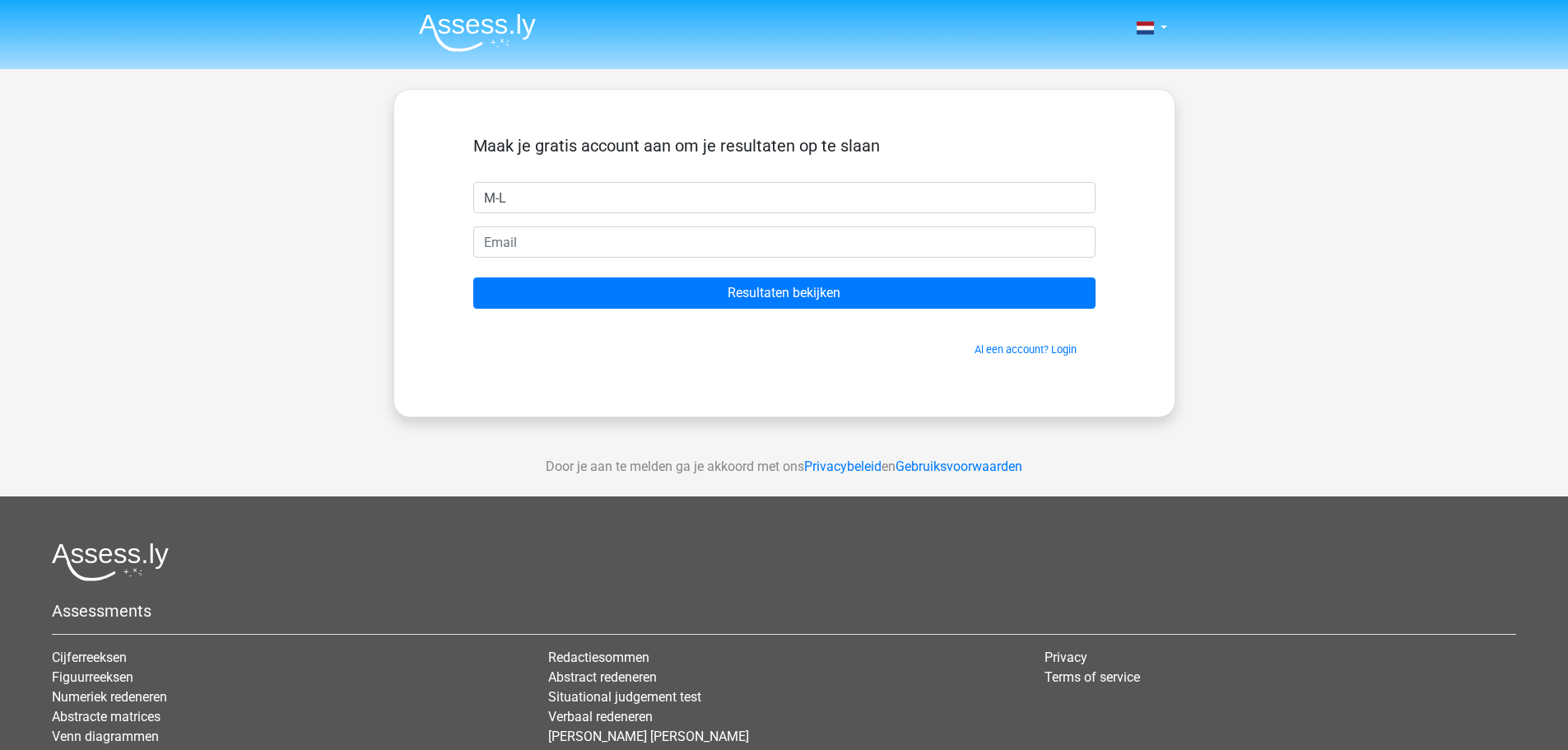
type input "M-L"
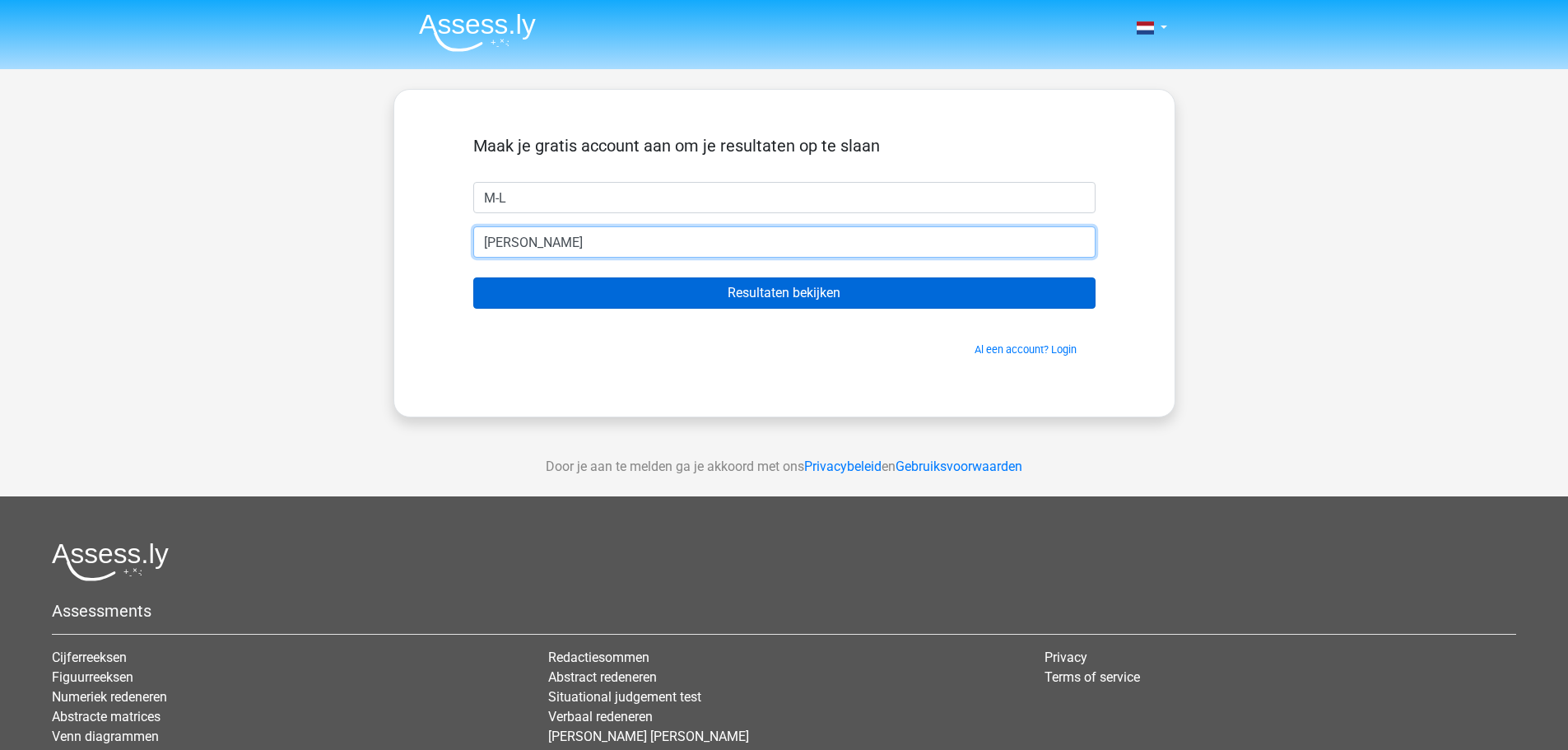
type input "marielouise.greijmans@gmail.com"
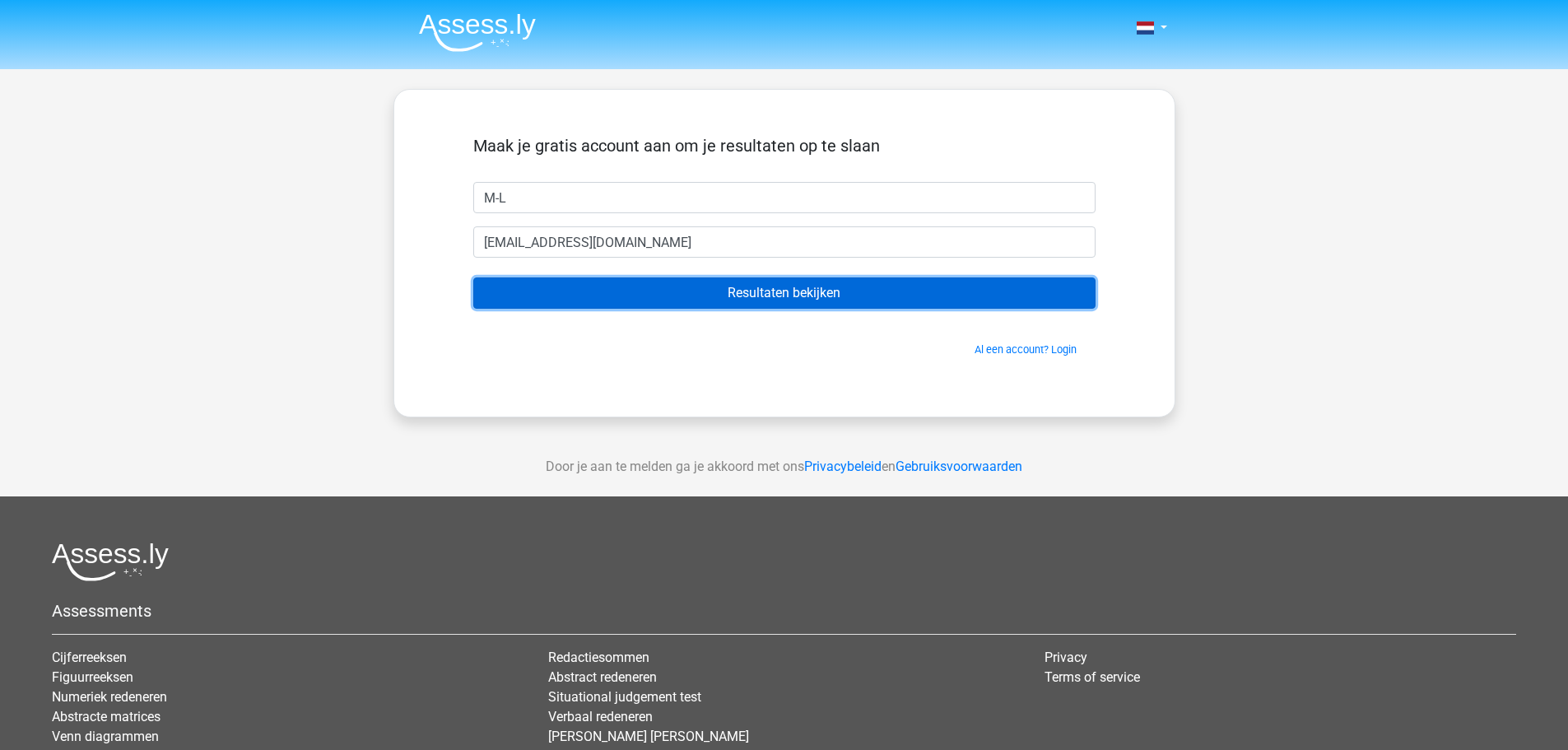
click at [590, 292] on input "Resultaten bekijken" at bounding box center [784, 293] width 623 height 32
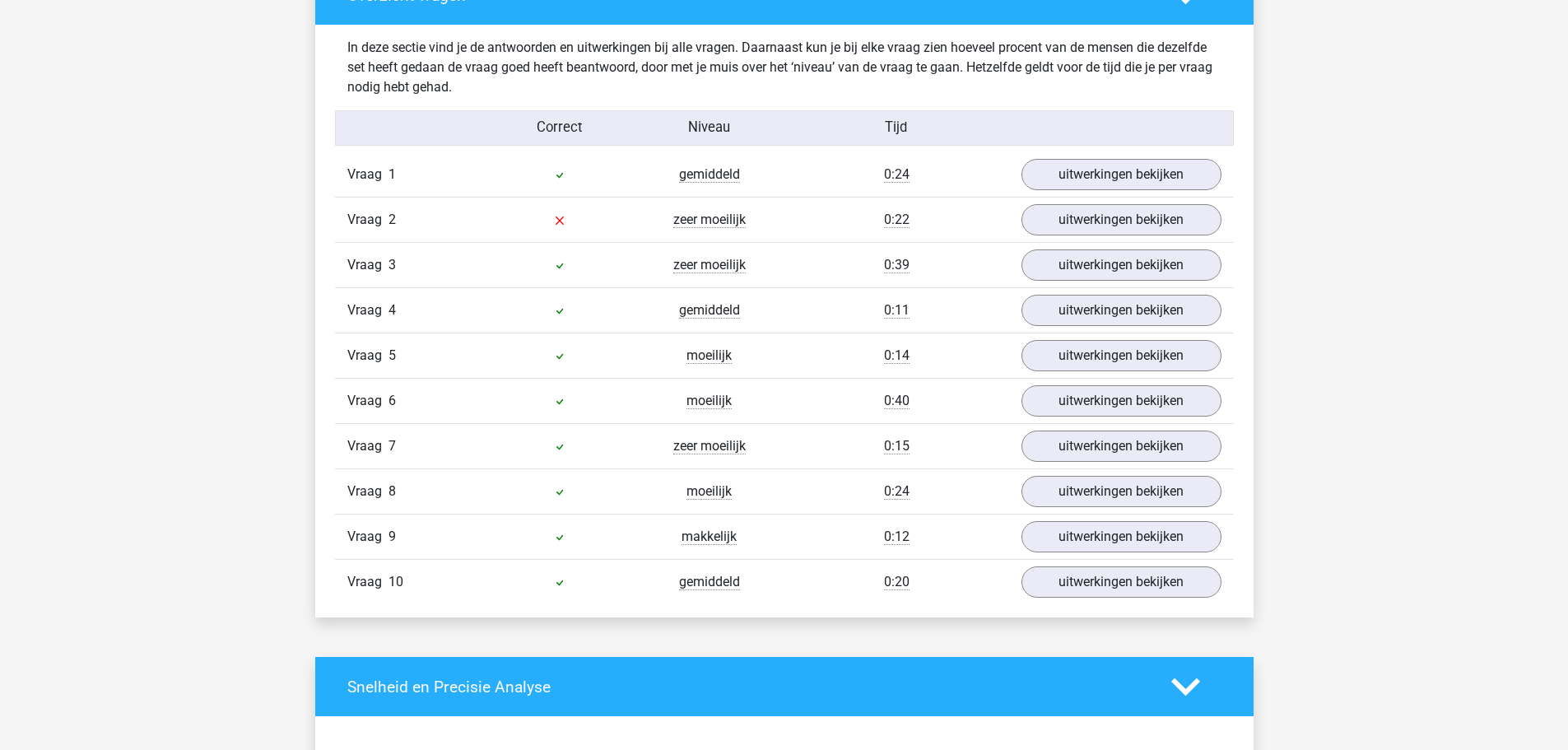
scroll to position [1236, 0]
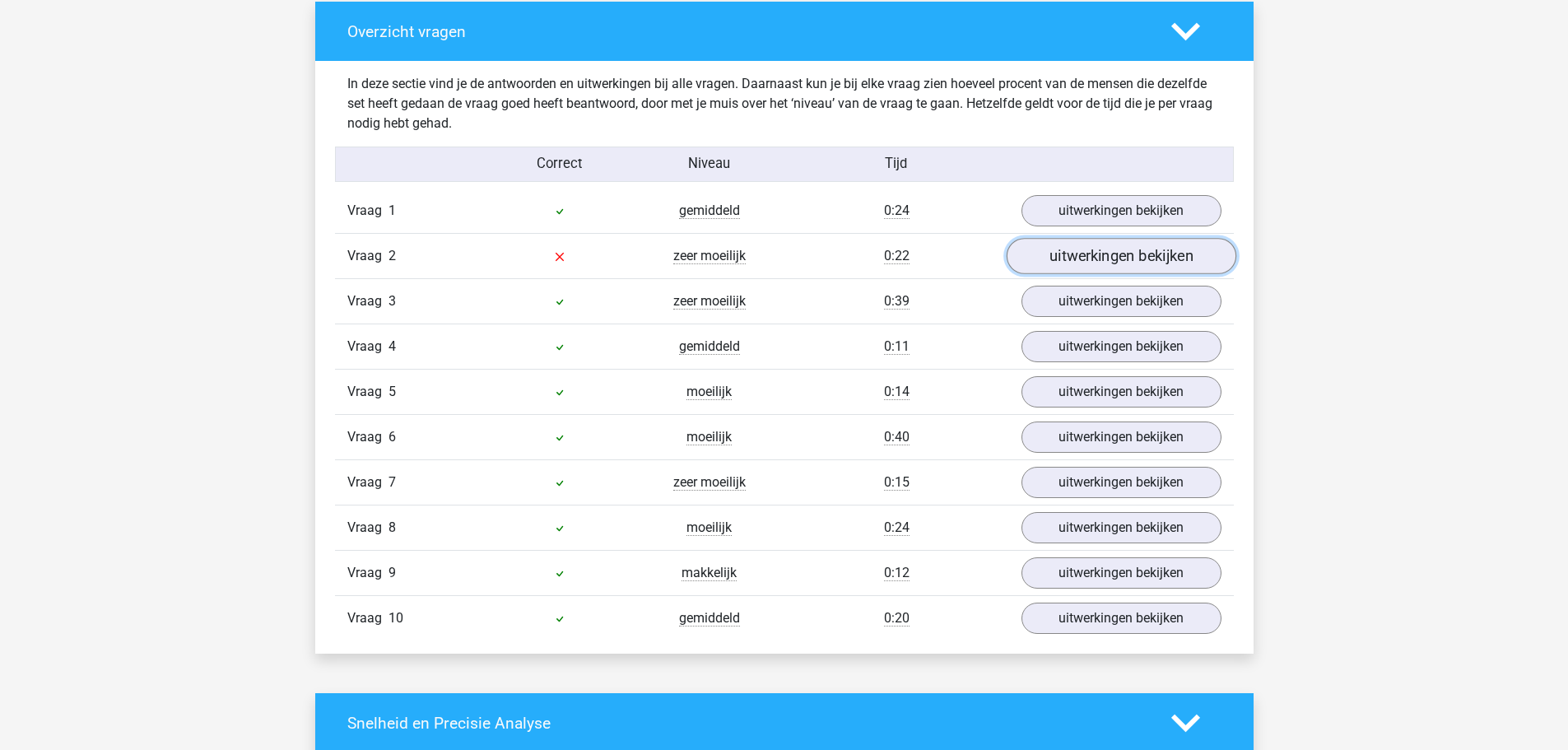
click at [1064, 260] on link "uitwerkingen bekijken" at bounding box center [1120, 257] width 229 height 36
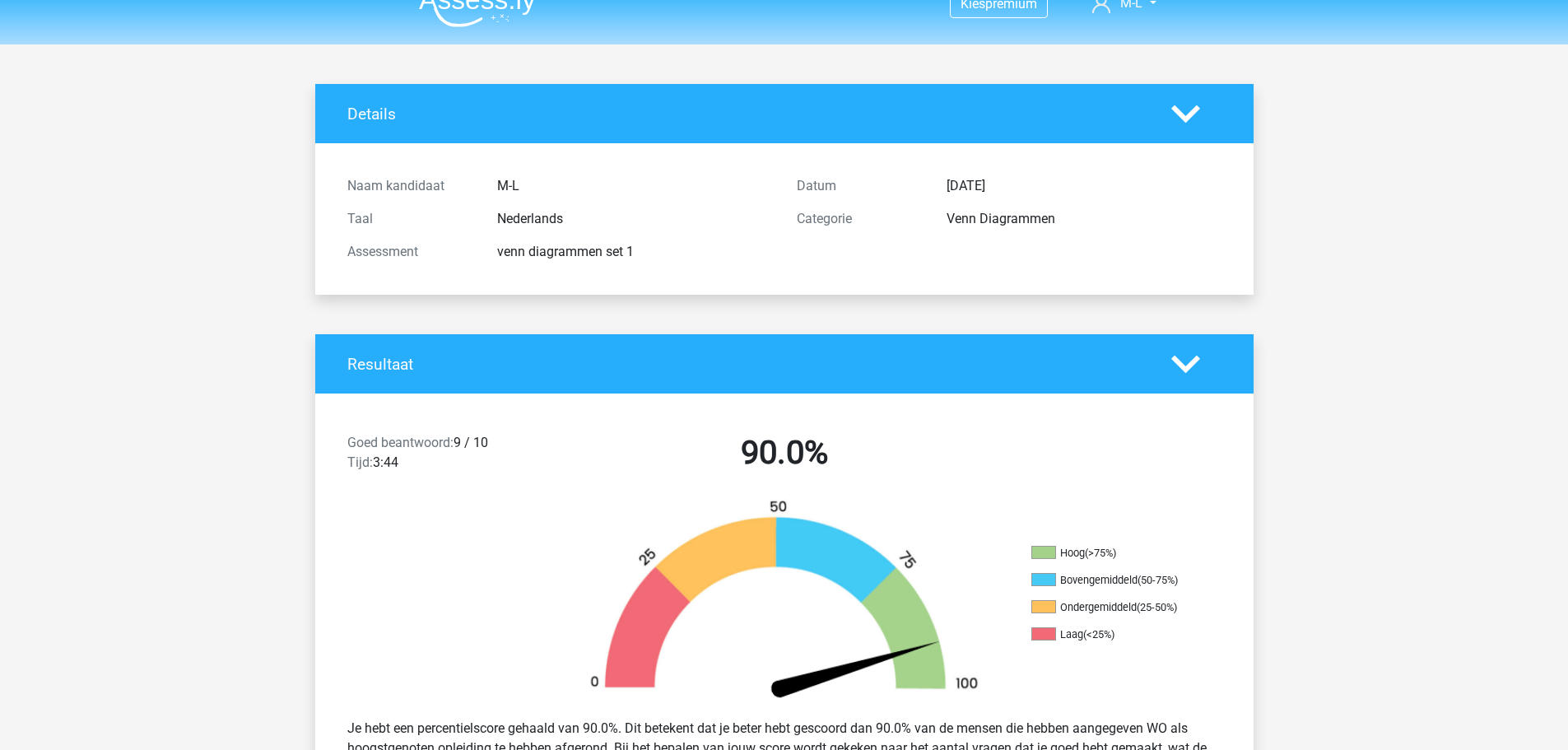
scroll to position [0, 0]
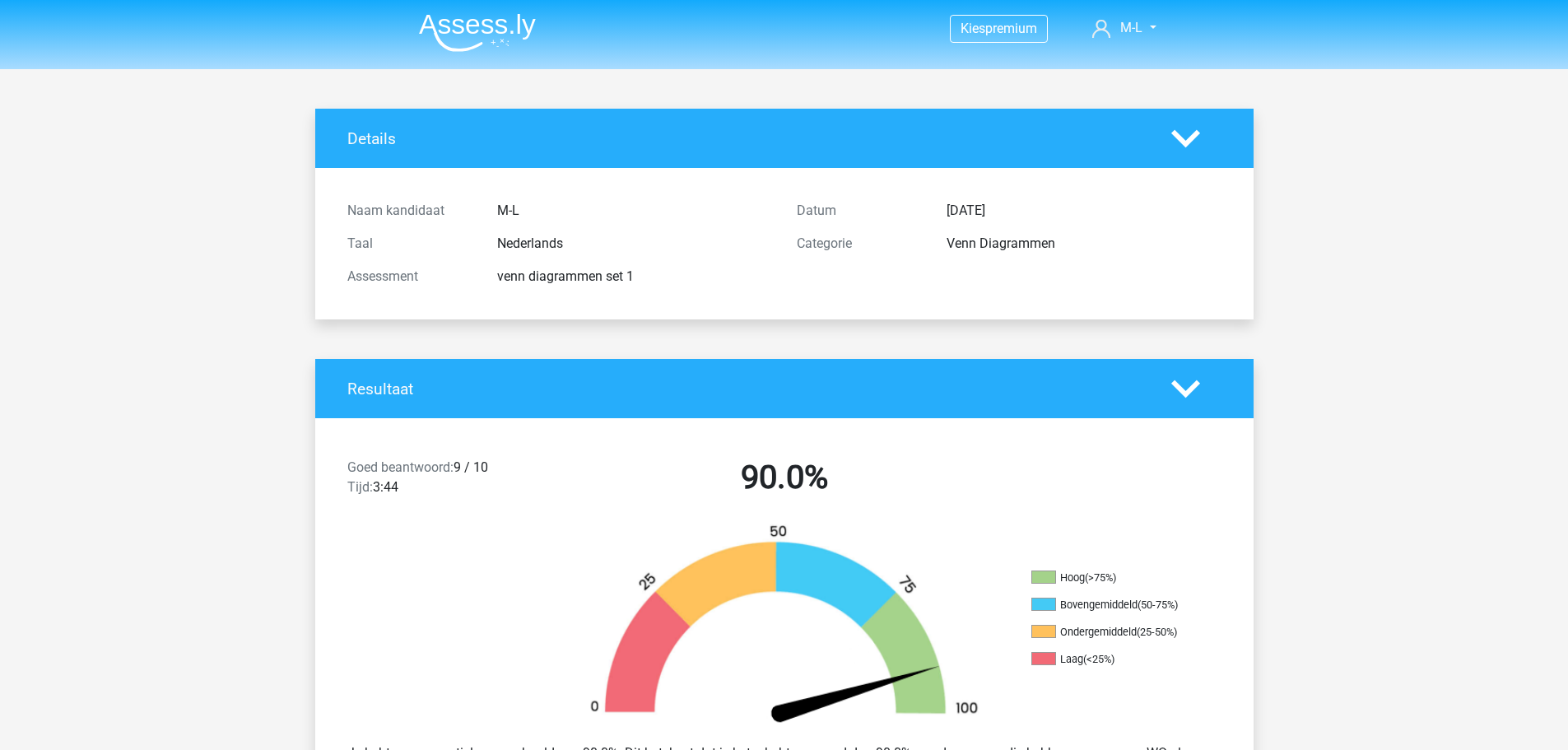
click at [494, 37] on img at bounding box center [477, 33] width 117 height 39
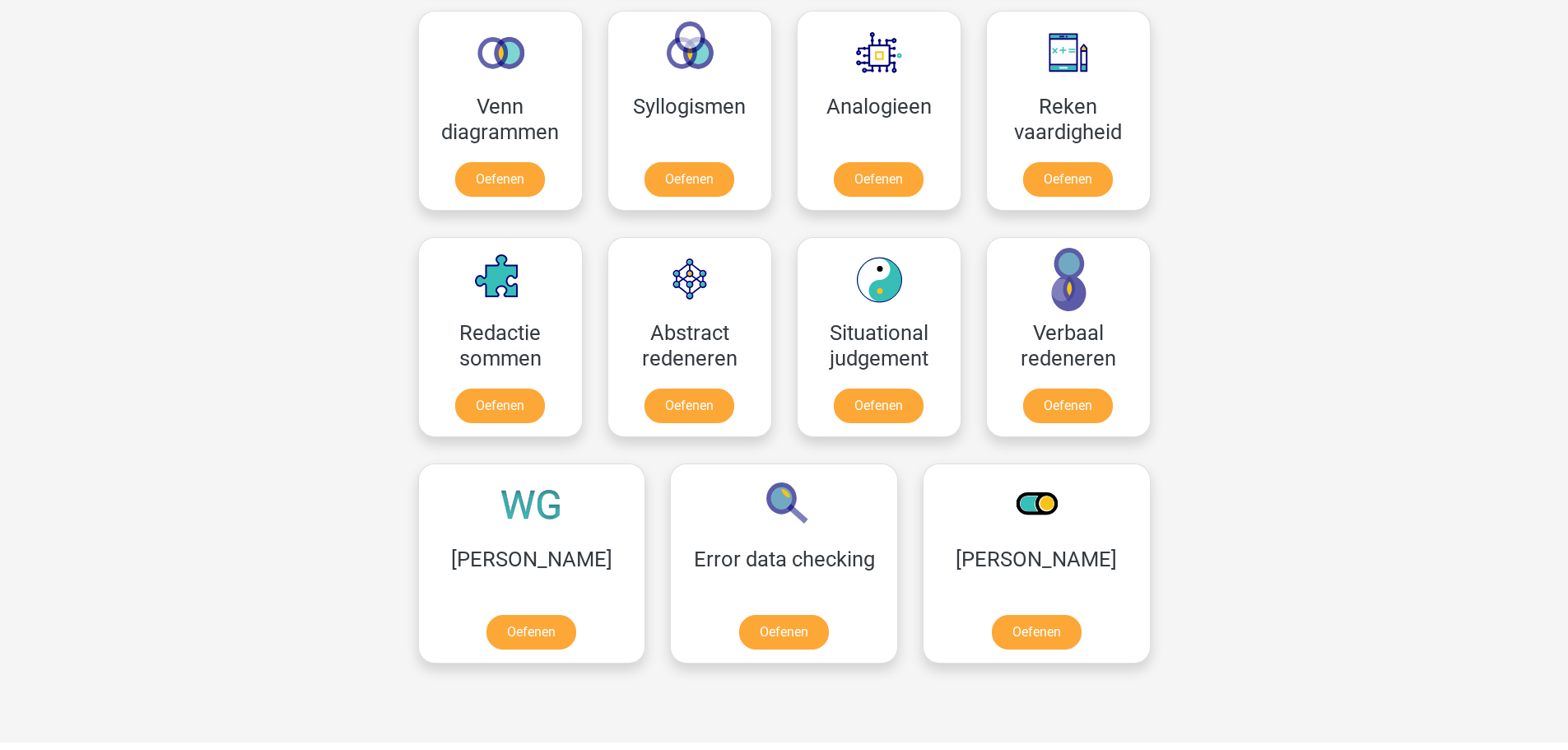
scroll to position [494, 0]
